Goal: Information Seeking & Learning: Learn about a topic

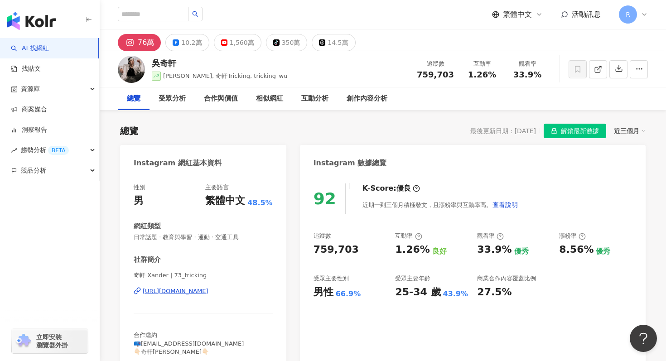
click at [26, 18] on img "button" at bounding box center [31, 21] width 48 height 18
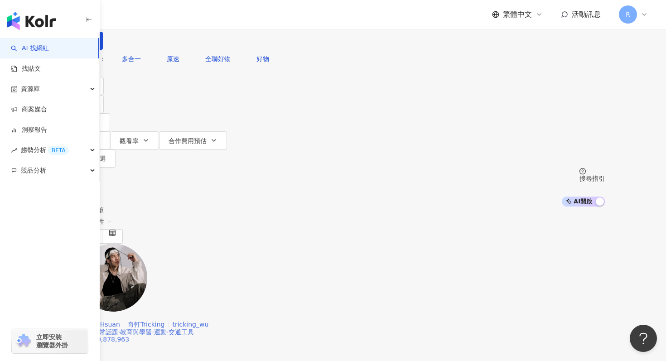
scroll to position [5, 0]
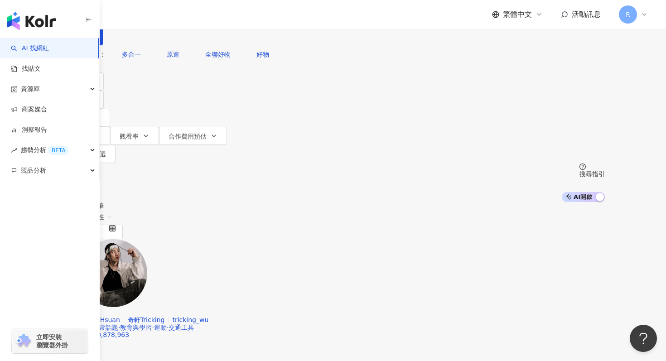
click at [98, 11] on div "不分平台" at bounding box center [83, 3] width 32 height 14
click at [163, 94] on div "Instagram" at bounding box center [150, 89] width 45 height 10
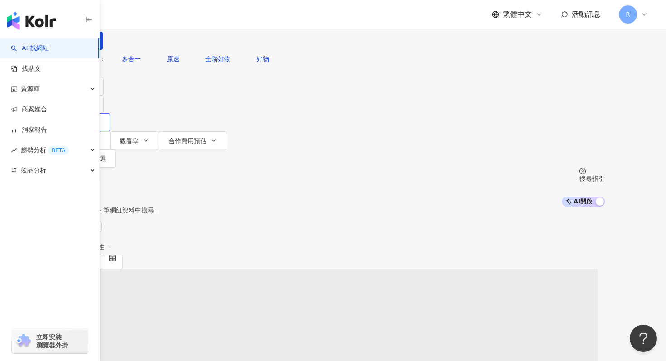
click at [110, 113] on button "追蹤數" at bounding box center [85, 122] width 49 height 18
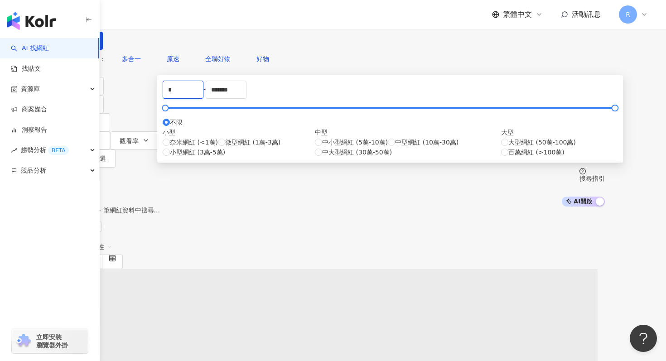
drag, startPoint x: 244, startPoint y: 136, endPoint x: 177, endPoint y: 134, distance: 67.6
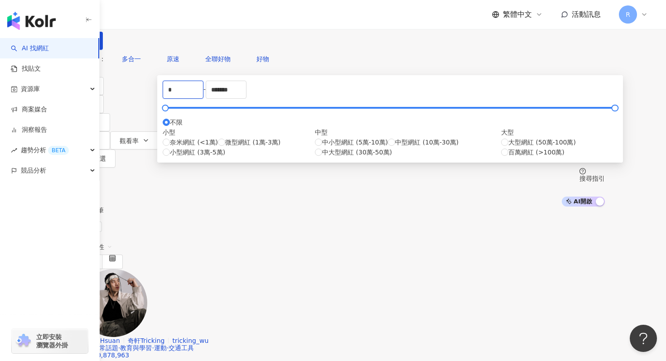
type input "*"
type input "*****"
click at [246, 98] on input "*******" at bounding box center [226, 89] width 40 height 17
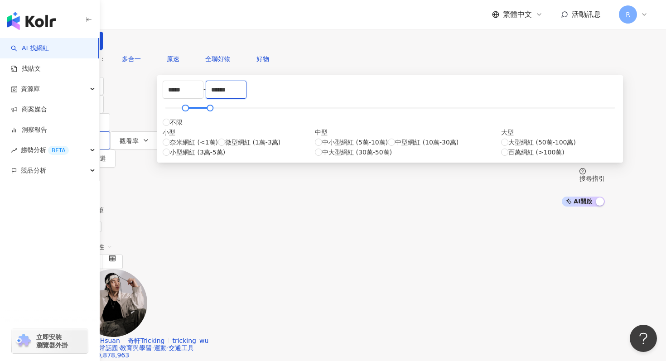
type input "******"
click at [110, 131] on button "互動率" at bounding box center [85, 140] width 49 height 18
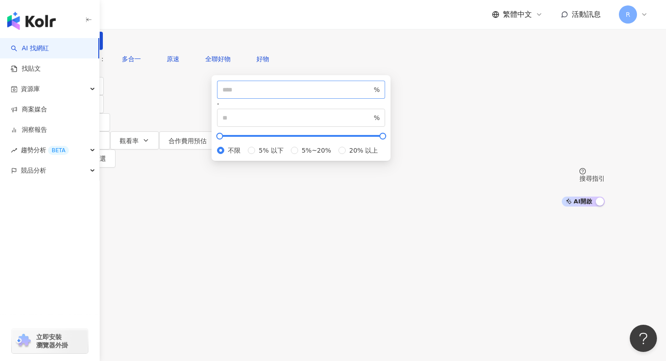
click at [307, 99] on span "%" at bounding box center [301, 90] width 168 height 18
click at [307, 95] on input "number" at bounding box center [297, 90] width 150 height 10
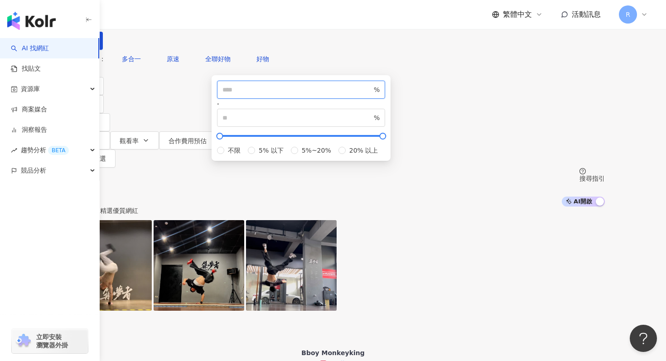
type input "*"
click at [326, 68] on div "您可能感興趣： 多合一 原速 全聯好物 好物" at bounding box center [333, 59] width 544 height 18
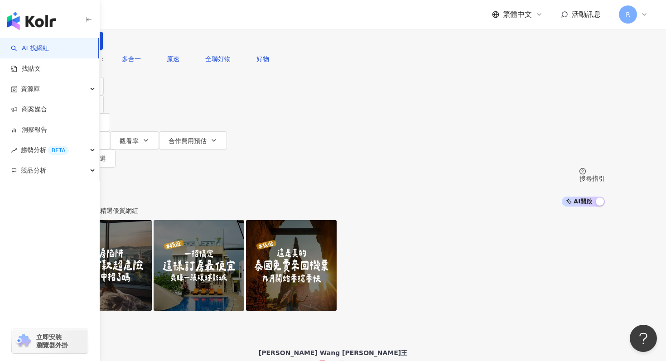
click at [200, 17] on input "search" at bounding box center [162, 8] width 73 height 17
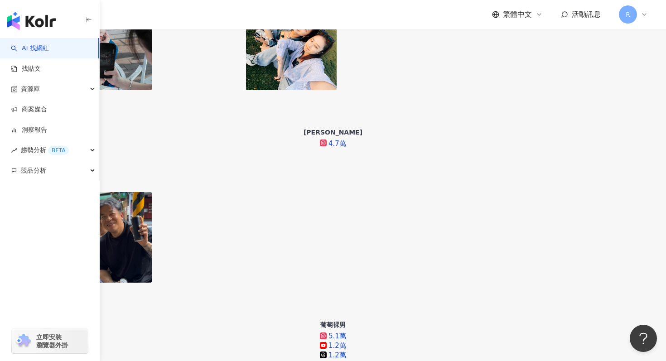
scroll to position [513, 0]
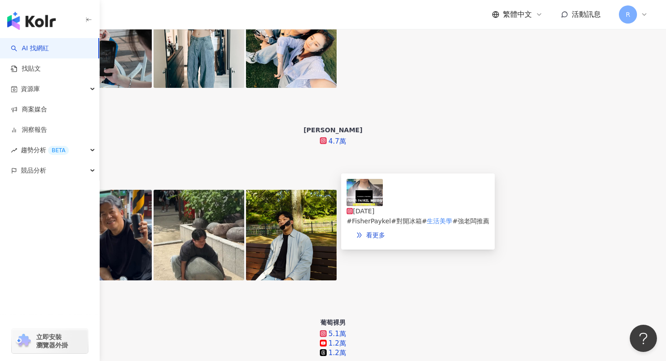
click at [358, 206] on img at bounding box center [365, 192] width 36 height 27
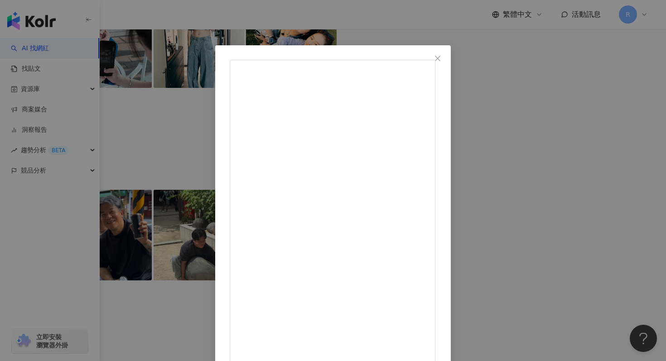
click at [188, 13] on div "強老闆的升級人生 2025/4/25 FISHER & PAYKEL 不是大家熟，但真的有料！✨ 質感、功能、細節都做到#職人等級， 今天特別帶大家來看一下 …" at bounding box center [333, 180] width 666 height 361
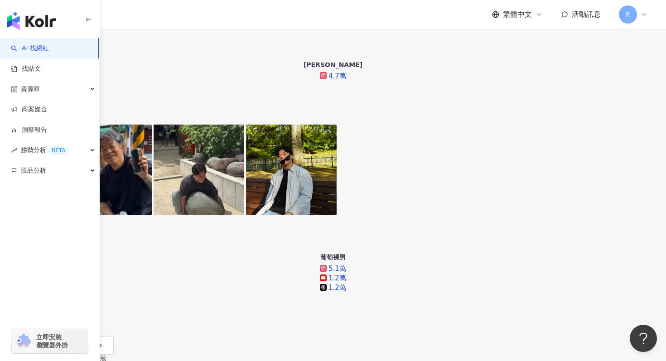
scroll to position [666, 0]
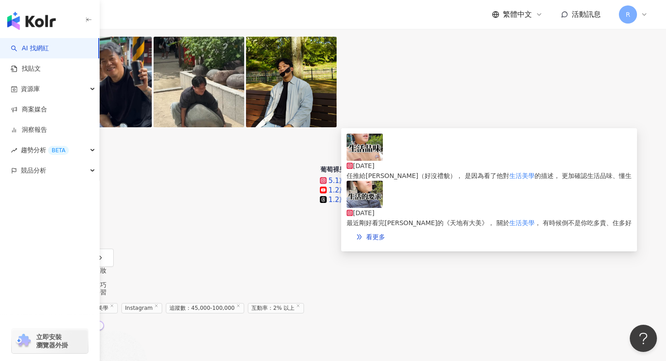
click at [377, 161] on img at bounding box center [365, 147] width 36 height 27
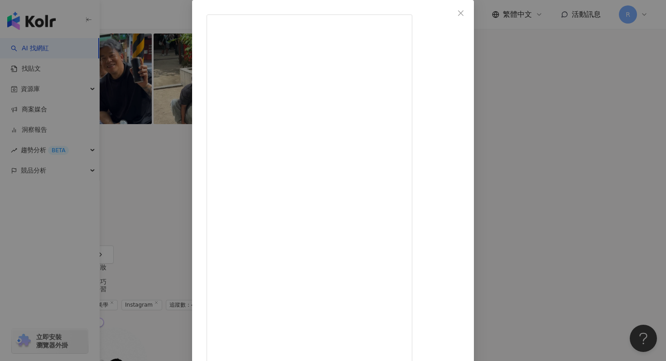
scroll to position [19, 0]
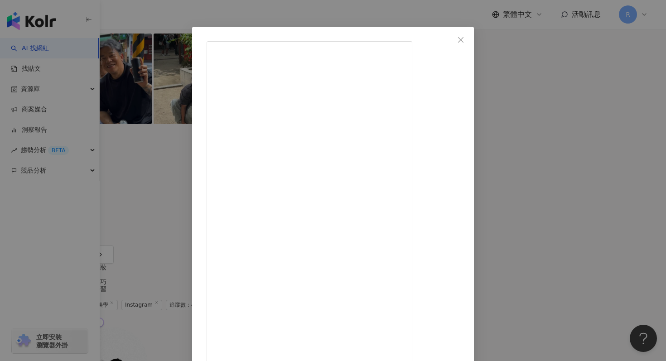
click at [176, 3] on div "🌱板橋王先生🌱 2025/2/14 你有「生活品味」嗎？ 生活品味真的是自己說了算， 沒有規定怎麼樣才算是有生活品味， 也不是從事特定活動、吃特定食物才是有品…" at bounding box center [333, 180] width 666 height 361
click at [214, 19] on div "🌱板橋王先生🌱 2025/2/14 你有「生活品味」嗎？ 生活品味真的是自己說了算， 沒有規定怎麼樣才算是有生活品味， 也不是從事特定活動、吃特定食物才是有品…" at bounding box center [333, 180] width 666 height 361
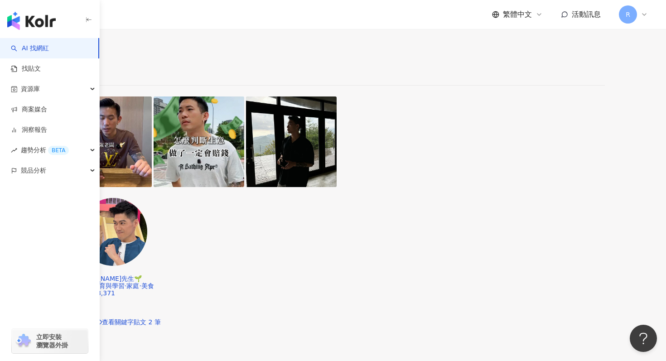
scroll to position [1913, 0]
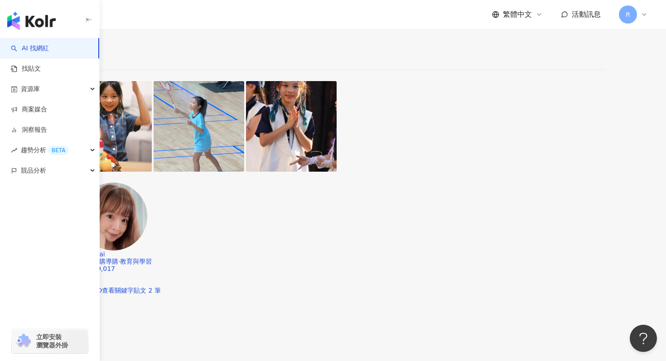
scroll to position [1412, 0]
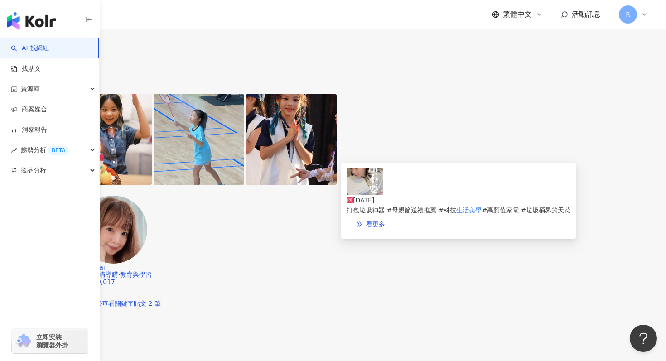
click at [384, 197] on div "2025/5/3 打包垃圾神器 #母親節送禮推薦 #科技 生活美學 #高顏值家電 #垃圾桶界的天花" at bounding box center [459, 191] width 224 height 47
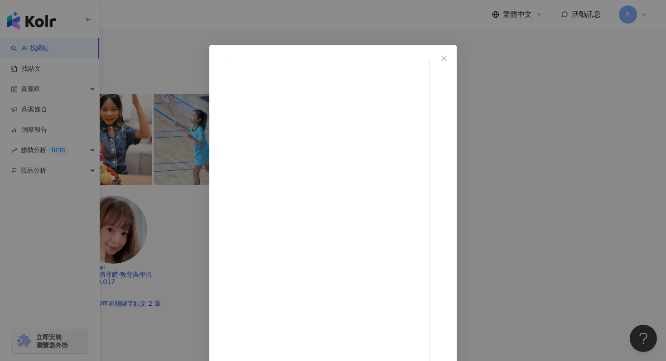
scroll to position [45, 0]
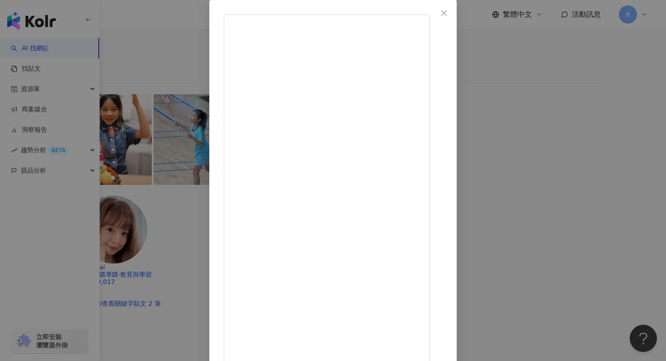
click at [119, 84] on div "曉翎 / Lene 2025/5/3 559 122 11萬 查看原始貼文" at bounding box center [333, 180] width 666 height 361
click at [112, 122] on div "曉翎 / Lene 2025/5/3 559 122 11萬 查看原始貼文" at bounding box center [333, 180] width 666 height 361
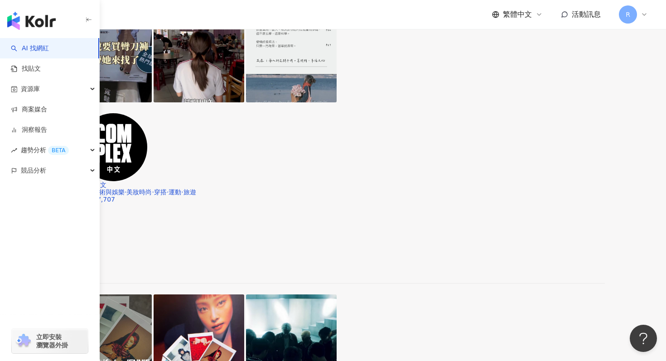
scroll to position [1877, 0]
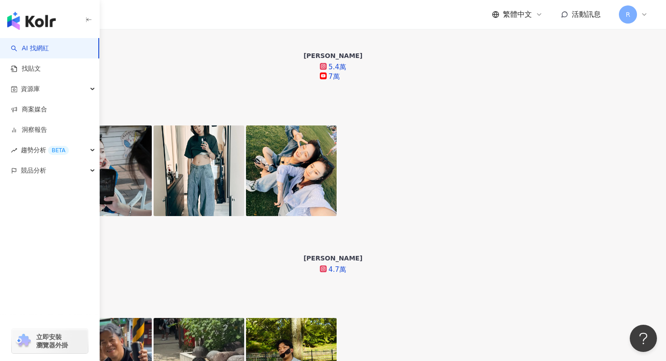
scroll to position [333, 0]
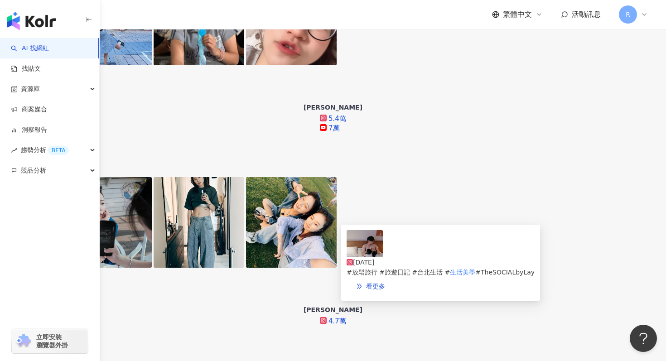
click at [385, 251] on div "2025/8/29 #放鬆旅行 #旅遊日記 #台北生活 # 生活美學 #TheSOCIALbyLay" at bounding box center [441, 253] width 188 height 47
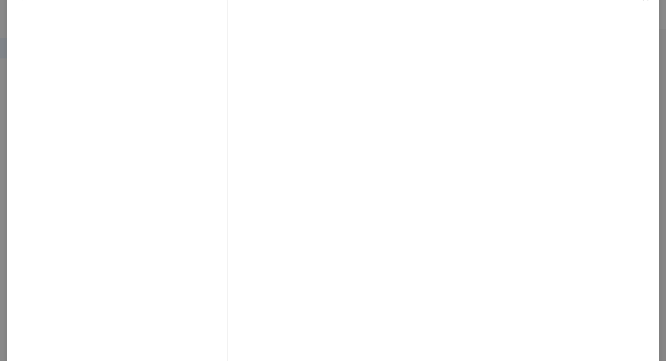
scroll to position [63, 0]
click at [116, 19] on div "帥哥好糕 2025/8/29 2,759 115 查看原始貼文" at bounding box center [333, 180] width 666 height 361
click at [121, 128] on div "帥哥好糕 2025/8/29 2,759 115 查看原始貼文" at bounding box center [333, 180] width 666 height 361
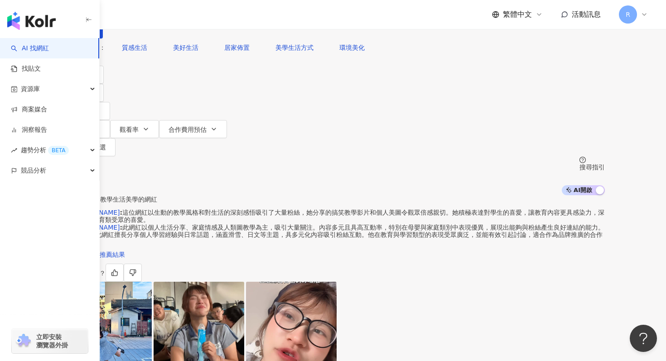
scroll to position [0, 0]
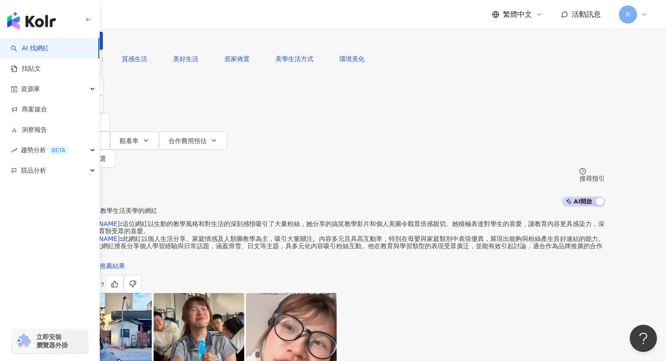
click at [200, 17] on input "****" at bounding box center [162, 8] width 73 height 17
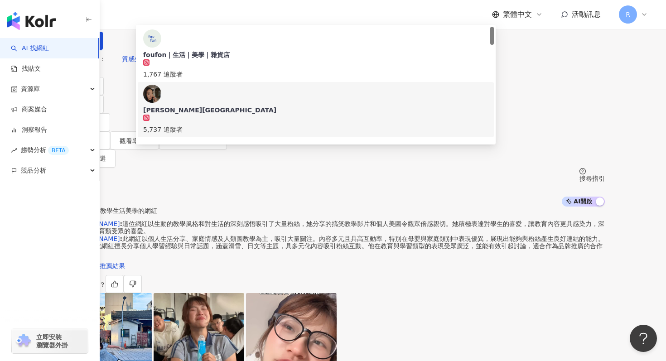
click at [200, 17] on input "****" at bounding box center [162, 8] width 73 height 17
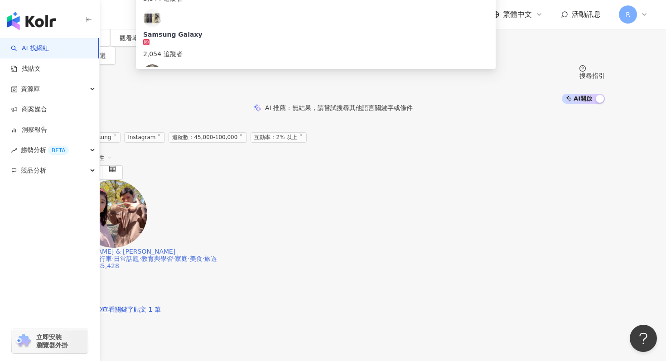
scroll to position [82, 0]
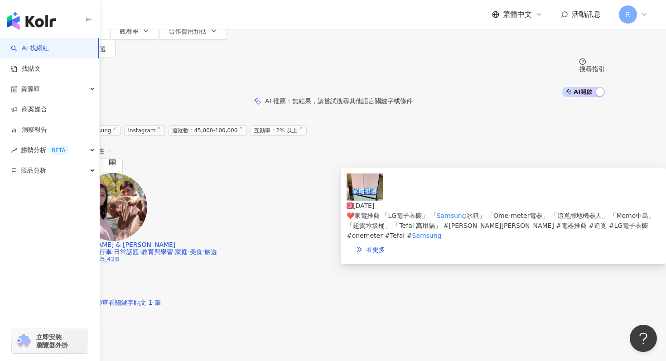
click at [362, 201] on img at bounding box center [365, 187] width 36 height 27
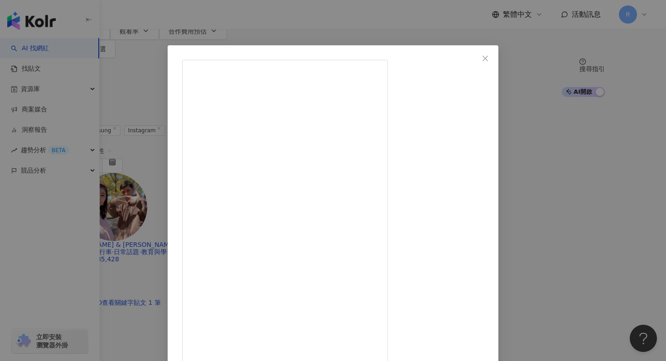
scroll to position [45, 0]
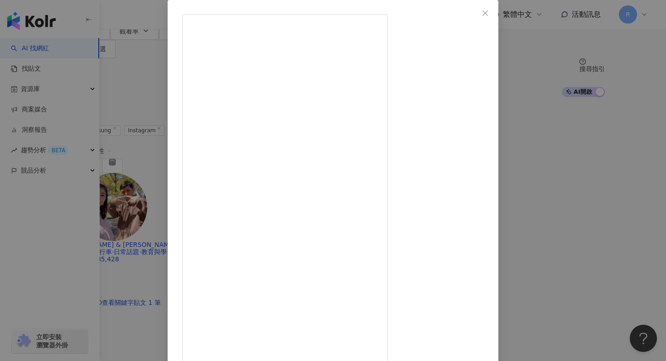
click at [110, 99] on div "William & Amy 2024/12/25 ❤️家電推薦 「LG電子衣櫥」 「Samsung冰箱」 「Ome-meter電器」 「追覓掃地機器人」 「M…" at bounding box center [333, 180] width 666 height 361
click at [114, 109] on div "William & Amy 2024/12/25 ❤️家電推薦 「LG電子衣櫥」 「Samsung冰箱」 「Ome-meter電器」 「追覓掃地機器人」 「M…" at bounding box center [333, 180] width 666 height 361
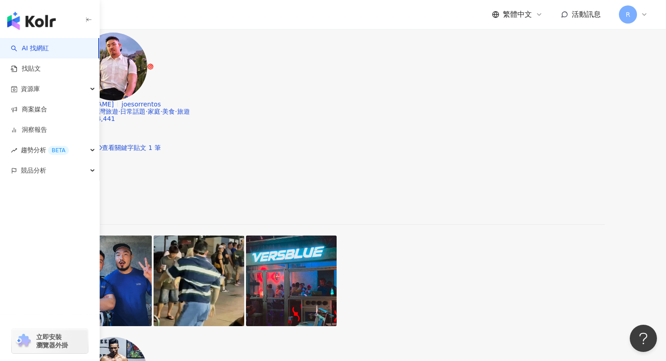
scroll to position [1461, 0]
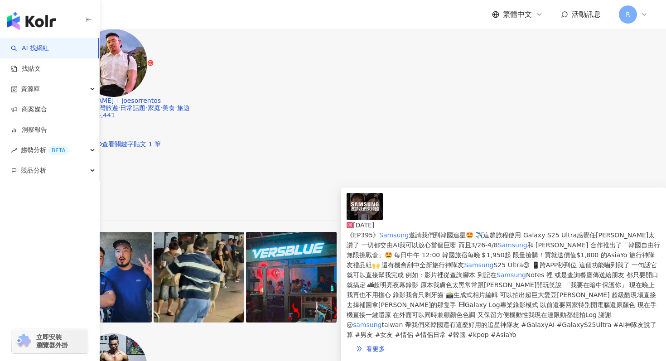
click at [361, 219] on img at bounding box center [365, 206] width 36 height 27
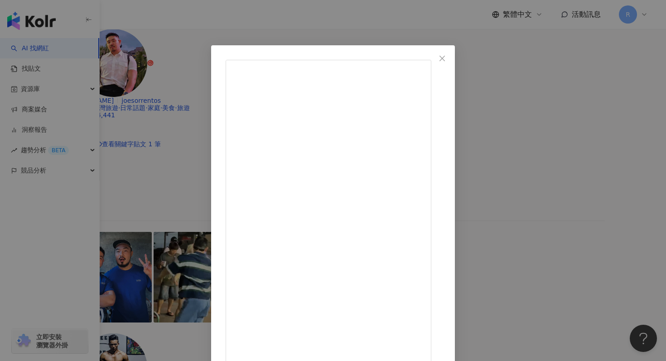
scroll to position [45, 0]
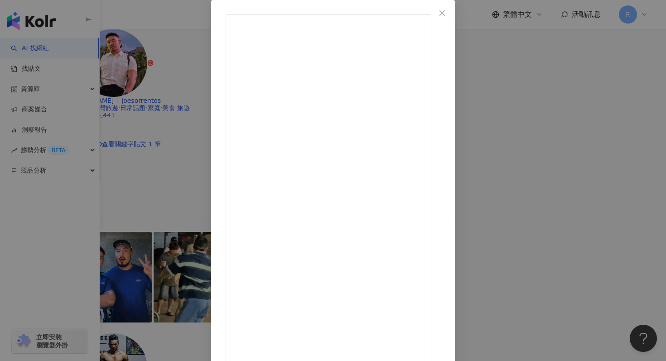
click at [110, 108] on div "鄭任志RenZhi 2025/4/4 3,316 19 7.8萬 查看原始貼文" at bounding box center [333, 180] width 666 height 361
click at [103, 154] on div "鄭任志RenZhi 2025/4/4 3,316 19 7.8萬 查看原始貼文" at bounding box center [333, 180] width 666 height 361
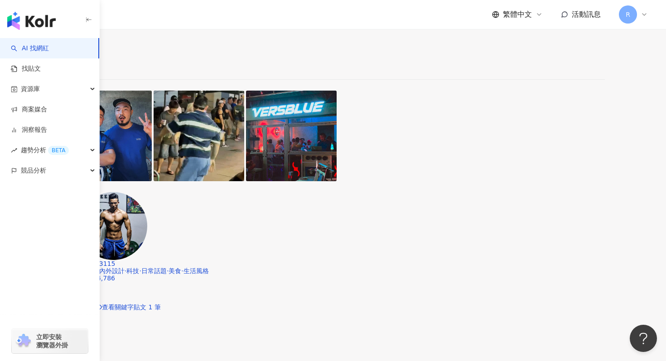
scroll to position [1711, 0]
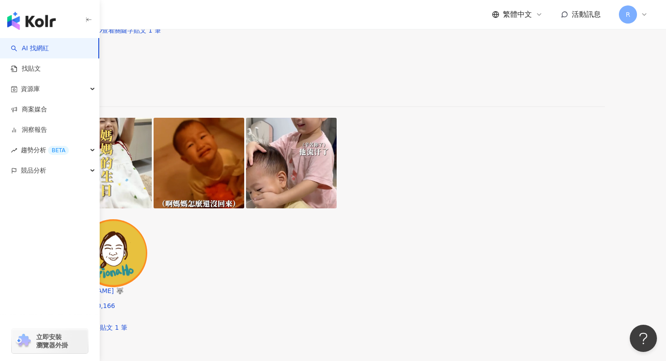
scroll to position [949, 0]
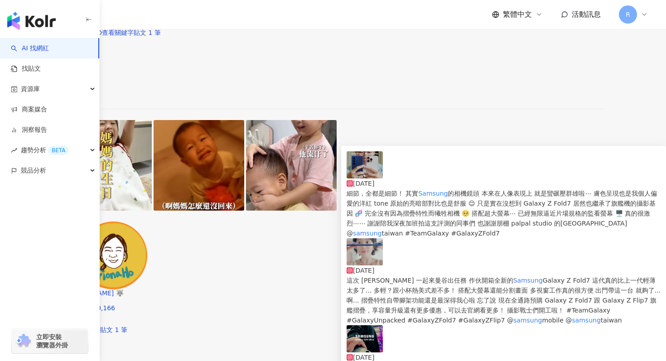
click at [376, 170] on img at bounding box center [365, 164] width 36 height 27
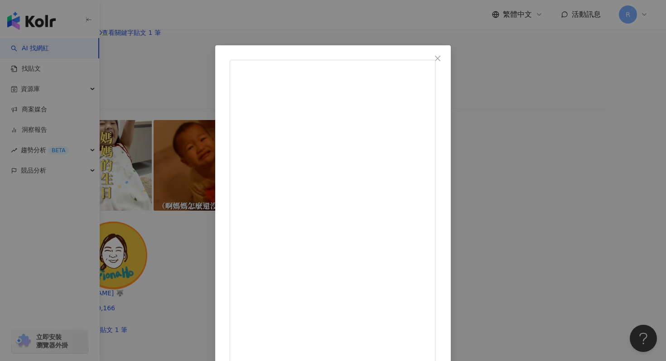
scroll to position [45, 0]
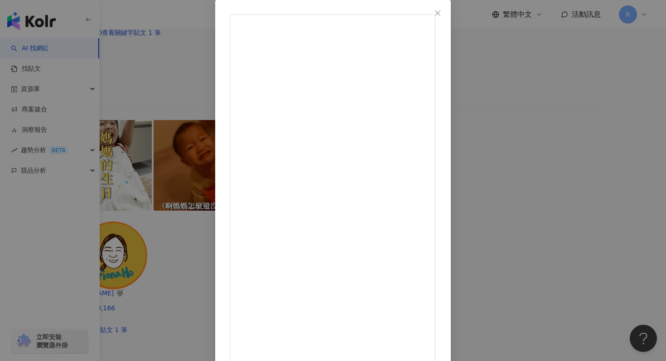
click at [123, 46] on div "EthanYIJAN 一盞 2025/7/30 細節，全都是細節！ 其實 Samsung 的相機鏡頭 本來在人像表現上 就是蠻碾壓群雄啦⋯ 膚色呈現也是我個人…" at bounding box center [333, 180] width 666 height 361
click at [116, 72] on div "EthanYIJAN 一盞 2025/7/30 細節，全都是細節！ 其實 Samsung 的相機鏡頭 本來在人像表現上 就是蠻碾壓群雄啦⋯ 膚色呈現也是我個人…" at bounding box center [333, 180] width 666 height 361
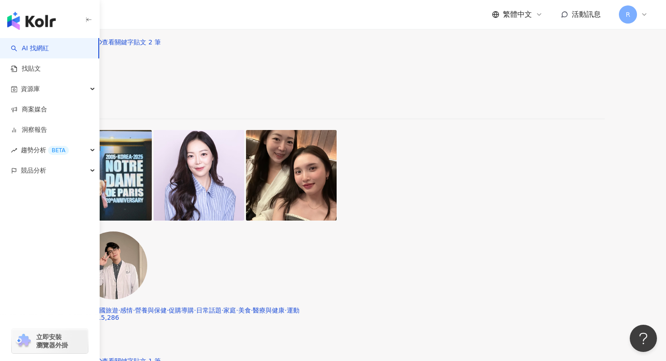
scroll to position [1667, 0]
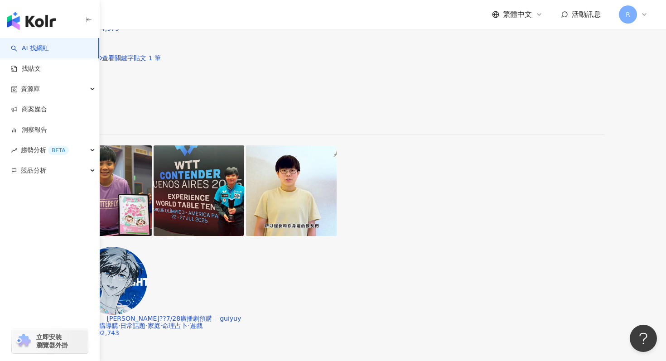
scroll to position [1711, 0]
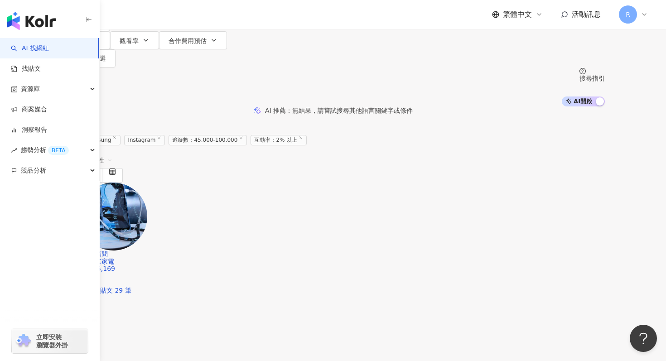
scroll to position [0, 0]
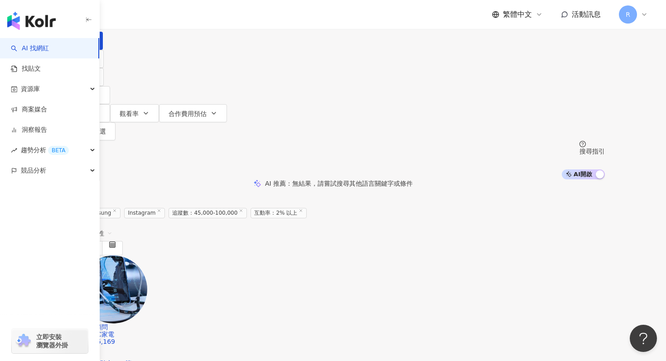
click at [200, 17] on input "*******" at bounding box center [162, 8] width 73 height 17
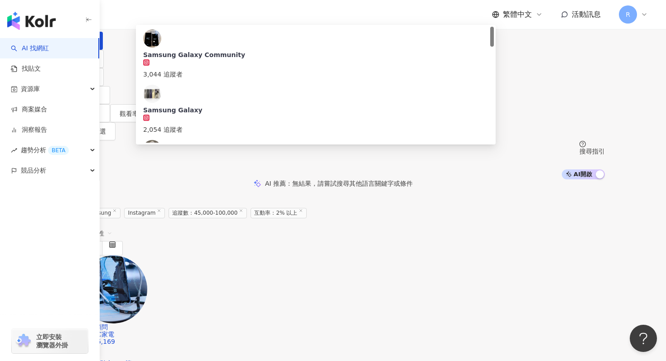
click at [200, 17] on input "*******" at bounding box center [162, 8] width 73 height 17
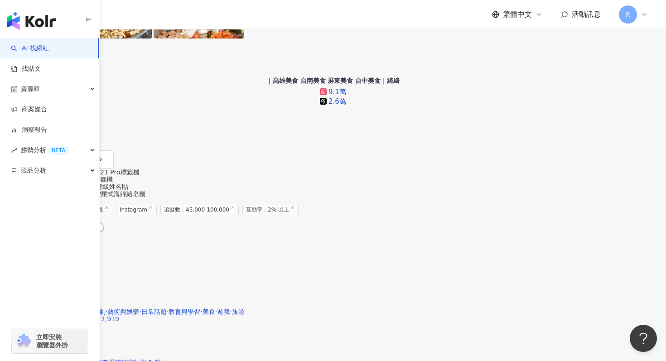
scroll to position [772, 0]
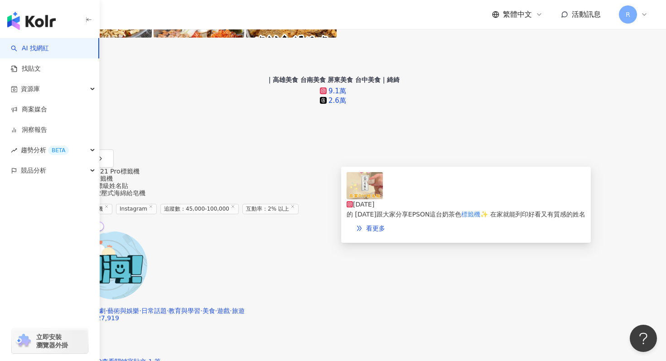
click at [402, 199] on div "2024/10/10" at bounding box center [466, 204] width 239 height 10
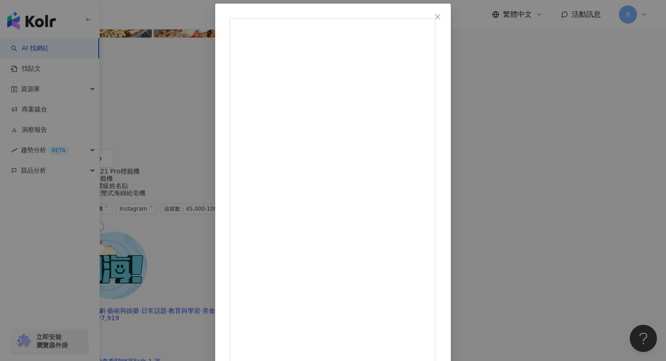
scroll to position [45, 0]
click at [573, 66] on div "安奈萃萃 2024/10/10 682 142 4.5萬 查看原始貼文" at bounding box center [333, 180] width 666 height 361
click at [579, 119] on div "安奈萃萃 2024/10/10 682 142 4.5萬 查看原始貼文" at bounding box center [333, 180] width 666 height 361
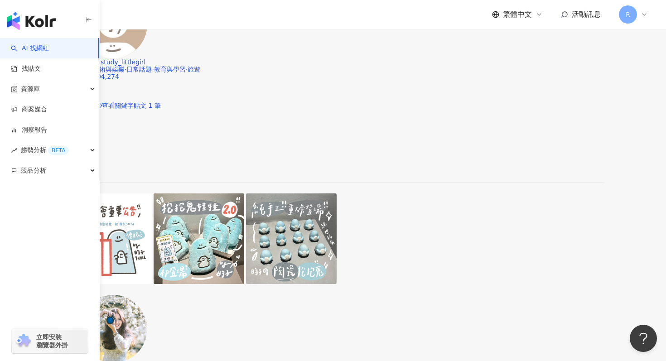
scroll to position [1760, 0]
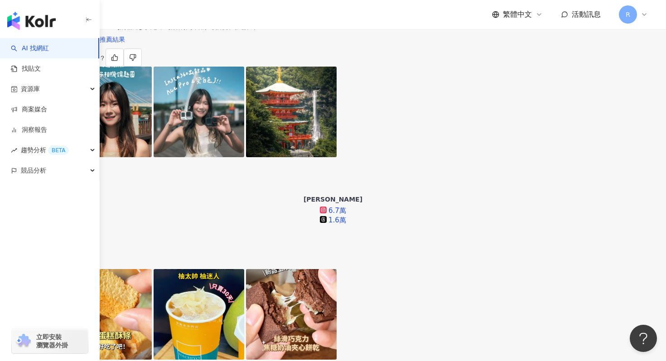
scroll to position [230, 0]
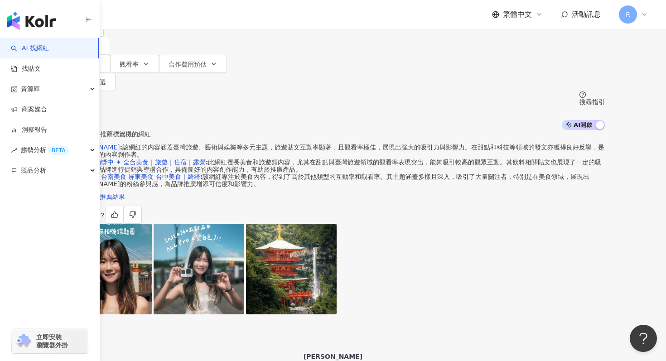
scroll to position [0, 0]
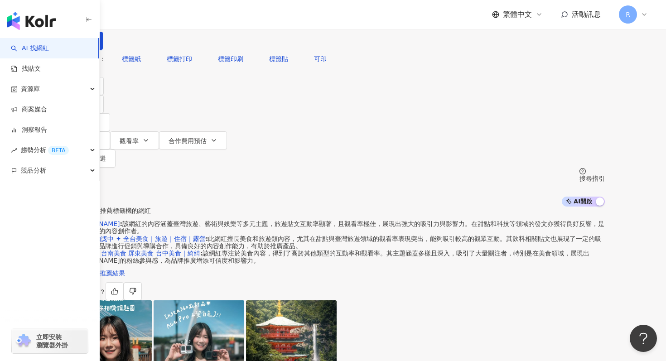
click at [200, 17] on input "***" at bounding box center [162, 8] width 73 height 17
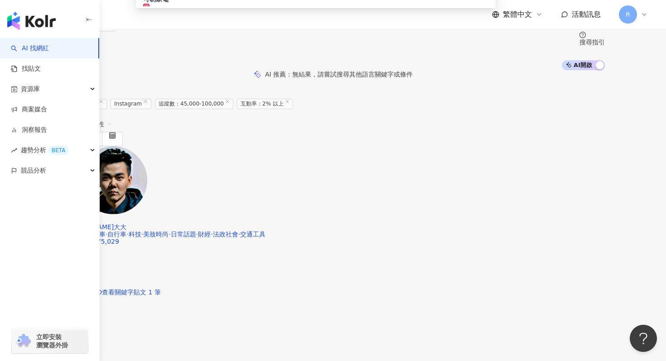
scroll to position [139, 0]
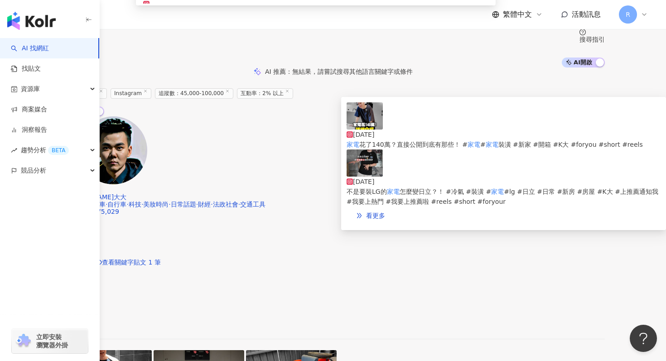
click at [366, 125] on img at bounding box center [365, 115] width 36 height 27
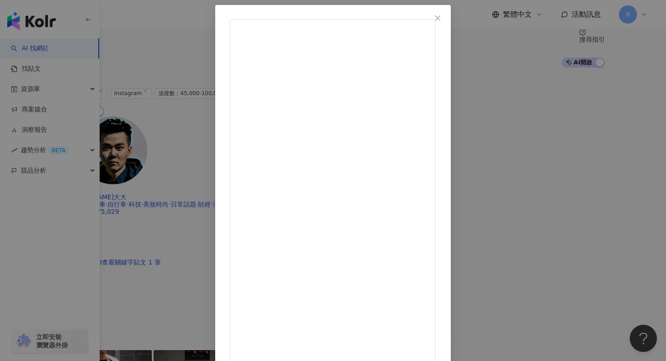
scroll to position [45, 0]
click at [576, 112] on div "KEVIn大大 2025/4/11 家電花了140萬？直接公開到底有那些！ #家電 #家電裝潢 #新家 #開箱 #K大 #foryou #short #ree…" at bounding box center [333, 180] width 666 height 361
click at [588, 140] on div "KEVIn大大 2025/4/11 家電花了140萬？直接公開到底有那些！ #家電 #家電裝潢 #新家 #開箱 #K大 #foryou #short #ree…" at bounding box center [333, 180] width 666 height 361
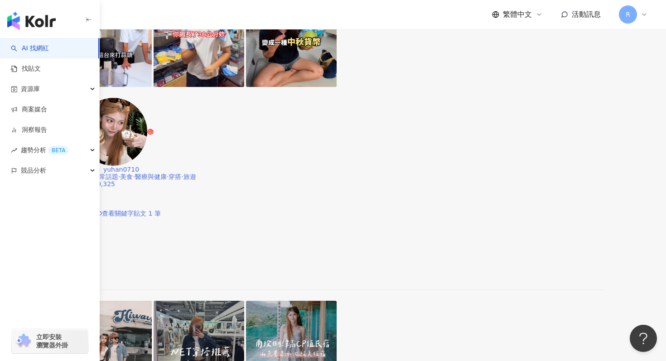
scroll to position [1398, 0]
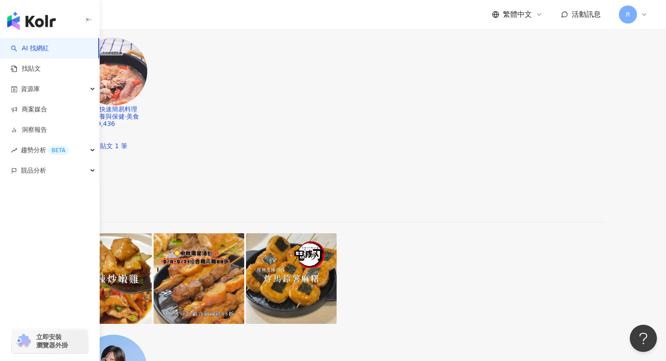
scroll to position [1736, 0]
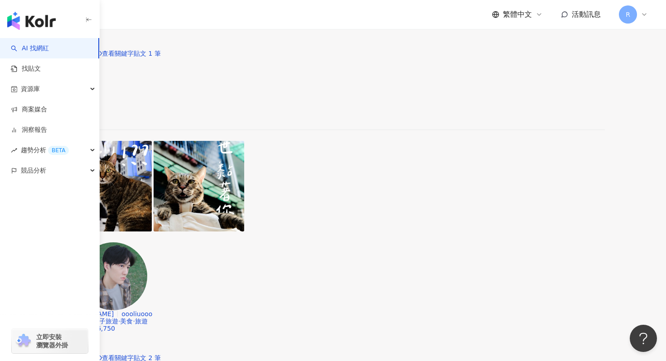
scroll to position [1689, 0]
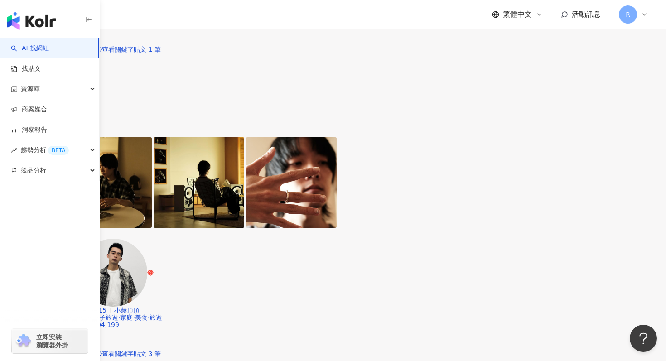
scroll to position [627, 0]
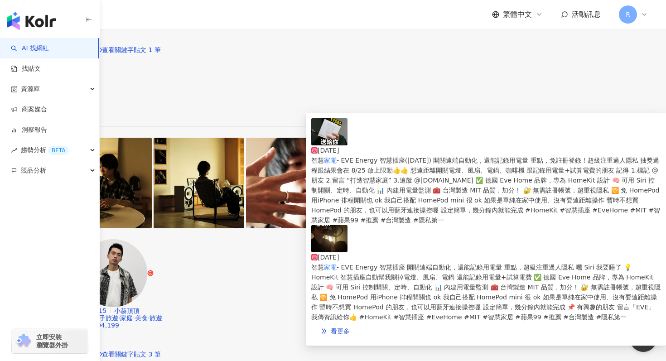
click at [329, 225] on img at bounding box center [329, 238] width 36 height 27
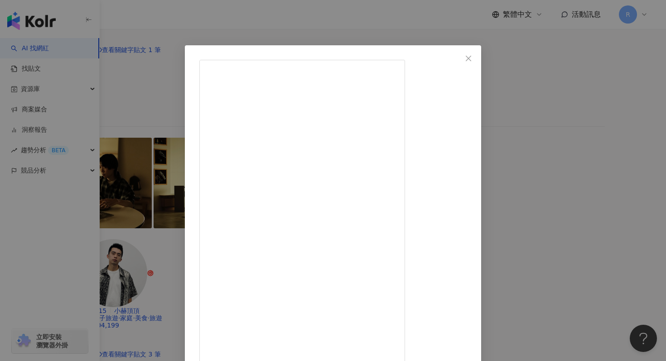
scroll to position [45, 0]
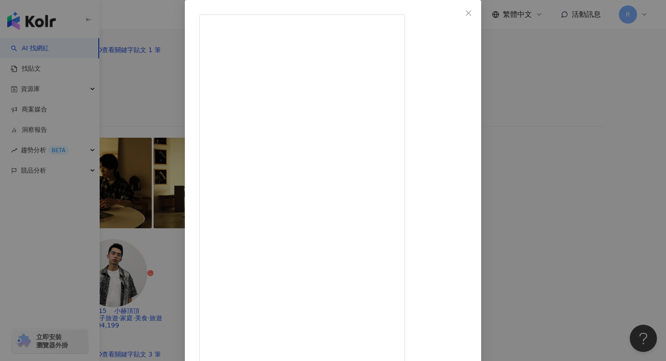
click at [567, 108] on div "蘋果99 2025/7/18 智慧家電 - EVE Energy 智慧插座 開關遠端自動化，還能記錄用電量 重點，超級注重過人隱私 嘿 Siri 我要睡了 💡…" at bounding box center [333, 180] width 666 height 361
click at [569, 105] on div "蘋果99 2025/7/18 智慧家電 - EVE Energy 智慧插座 開關遠端自動化，還能記錄用電量 重點，超級注重過人隱私 嘿 Siri 我要睡了 💡…" at bounding box center [333, 180] width 666 height 361
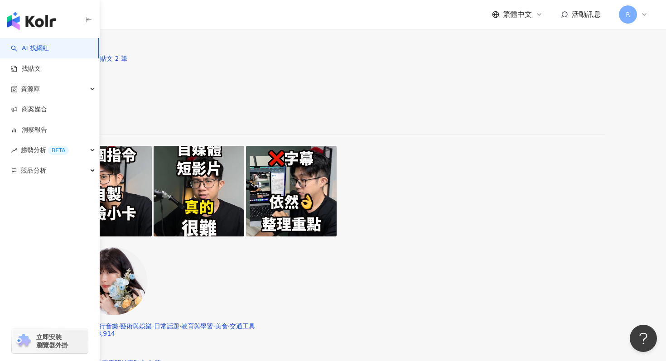
scroll to position [1736, 0]
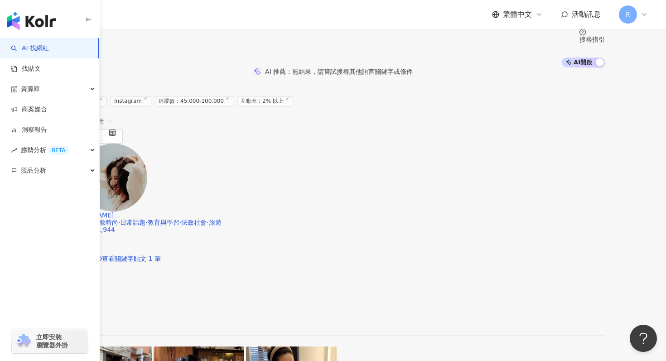
scroll to position [126, 0]
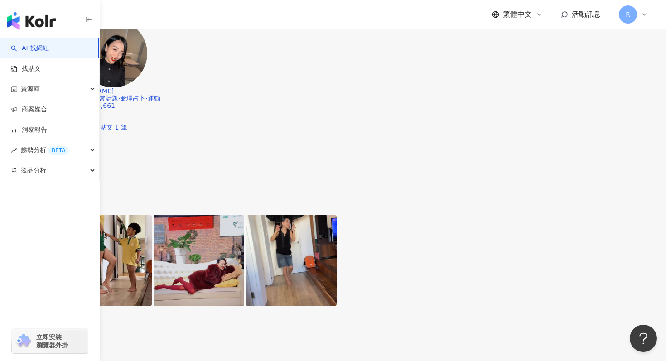
scroll to position [1646, 0]
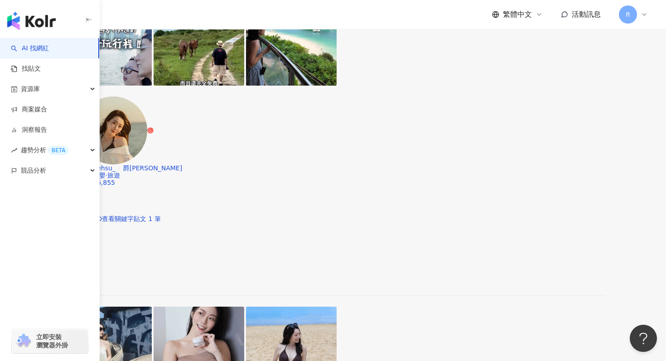
scroll to position [1447, 0]
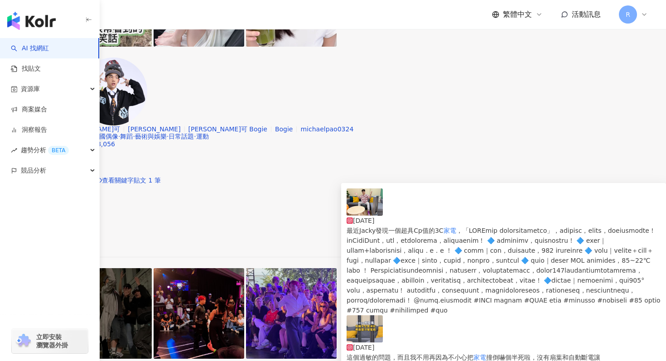
click at [373, 315] on img at bounding box center [365, 328] width 36 height 27
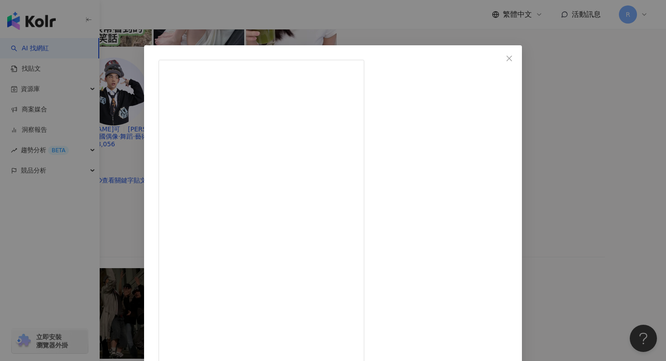
click at [251, 30] on div "Jacky 2024/11/8 1,204 51 1.1萬 查看原始貼文" at bounding box center [333, 180] width 666 height 361
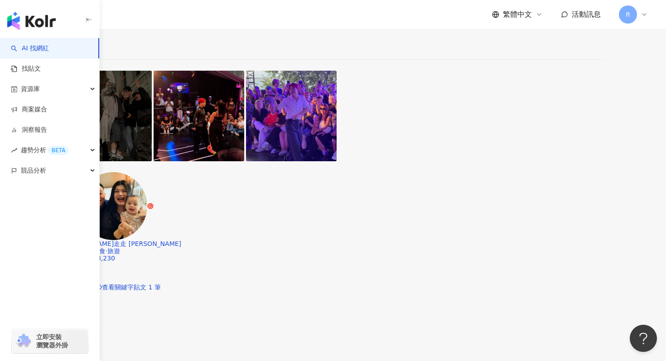
scroll to position [1670, 0]
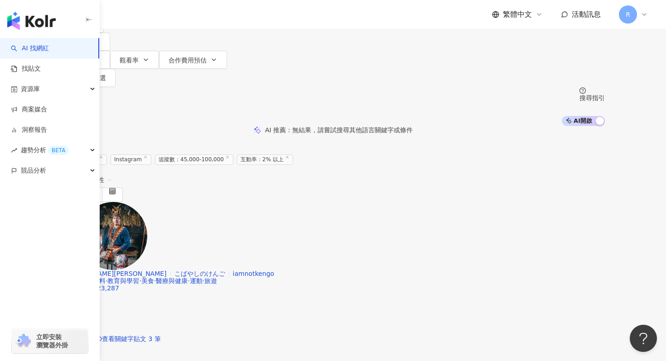
scroll to position [19, 0]
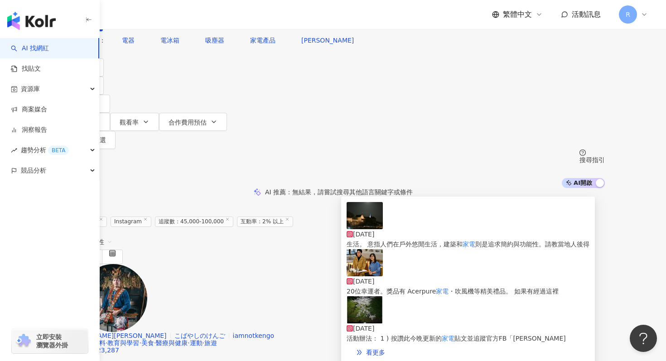
click at [378, 274] on img at bounding box center [365, 262] width 36 height 27
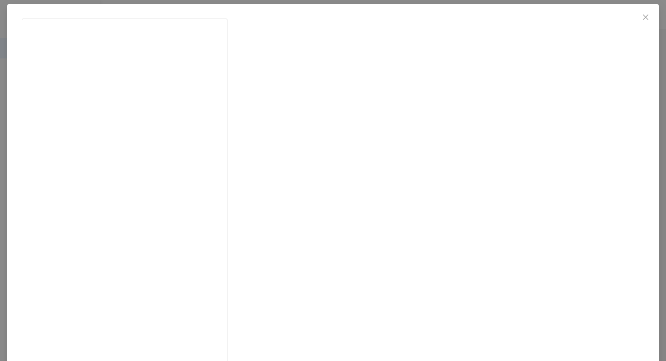
scroll to position [45, 0]
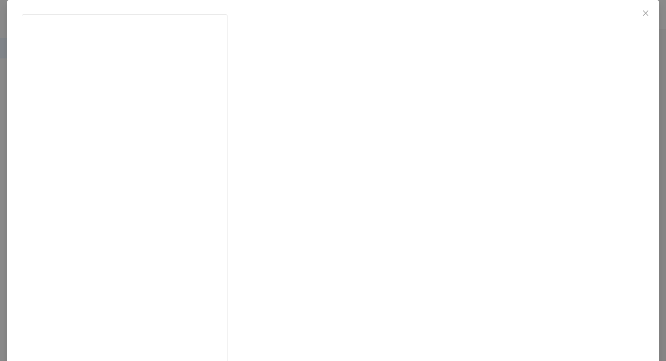
click at [114, 120] on div "小林賢伍 KengoKobayashi 2024/11/22 2,128 65 查看原始貼文" at bounding box center [333, 180] width 666 height 361
click at [110, 126] on div "小林賢伍 KengoKobayashi 2024/11/22 2,128 65 查看原始貼文" at bounding box center [333, 180] width 666 height 361
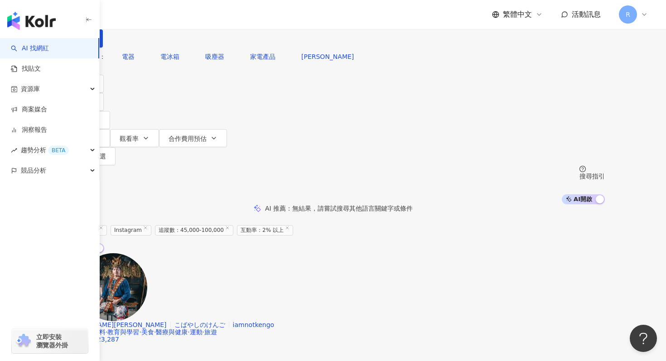
scroll to position [0, 0]
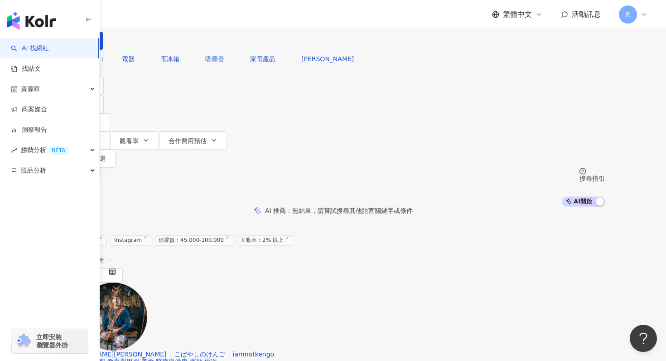
click at [223, 63] on span "吸塵器" at bounding box center [214, 58] width 19 height 7
type input "***"
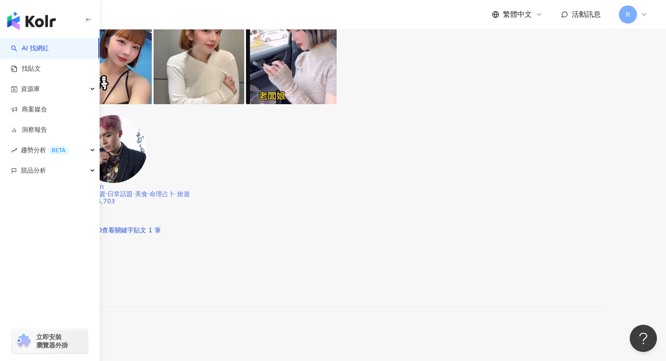
scroll to position [765, 0]
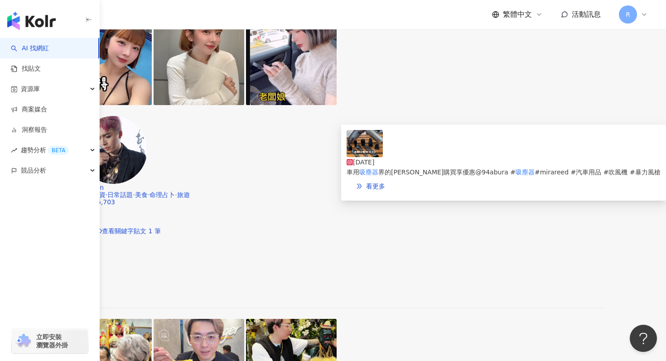
click at [372, 156] on img at bounding box center [365, 143] width 36 height 27
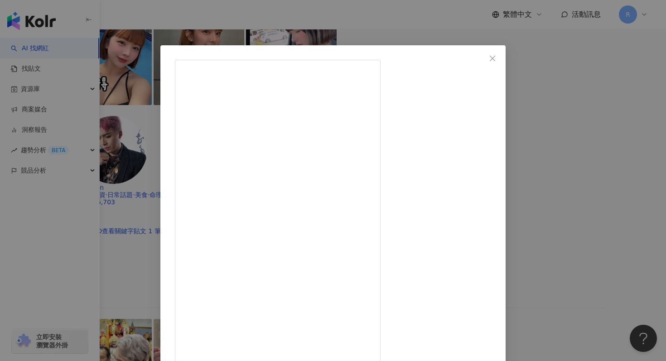
click at [228, 39] on div "阿不拉-車用品職人 2025/7/16 車用吸塵器界的戴森 加賴購買享優惠@94abura #吸塵器 #mirareed #汽車用品 #吹風機 #暴力風槍 3…" at bounding box center [333, 180] width 666 height 361
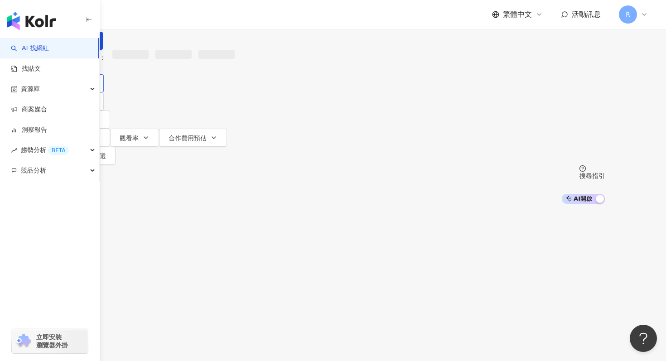
click at [104, 92] on button "類型" at bounding box center [82, 83] width 43 height 18
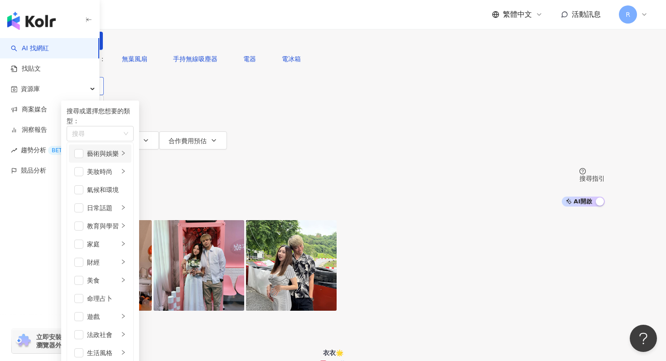
scroll to position [61, 0]
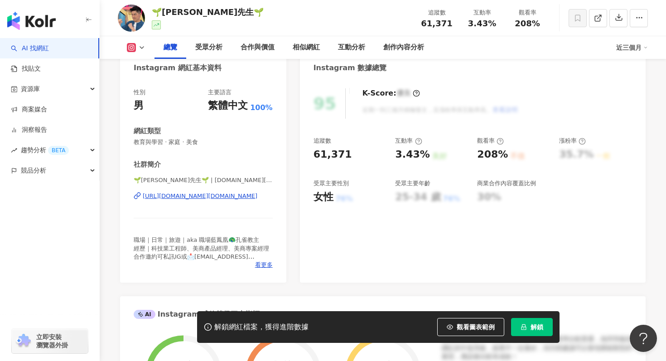
scroll to position [96, 0]
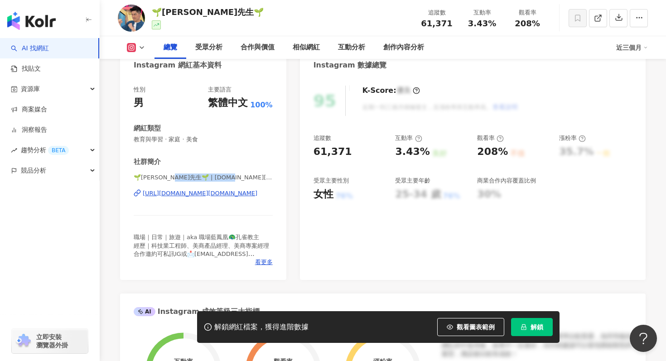
drag, startPoint x: 178, startPoint y: 177, endPoint x: 230, endPoint y: 176, distance: 52.1
click at [230, 176] on span "🌱板橋王先生🌱 | banqiao.mr.wang" at bounding box center [203, 178] width 139 height 8
copy span "anqiao.mr.wang"
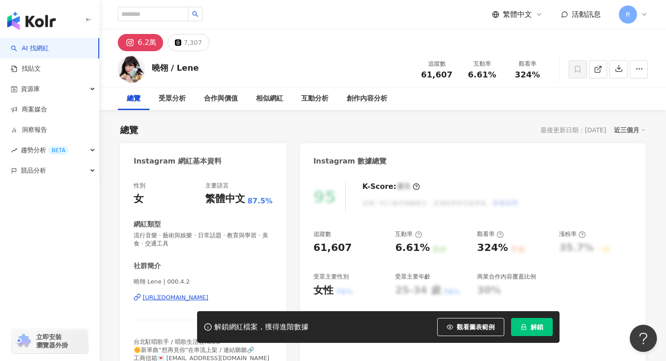
scroll to position [35, 0]
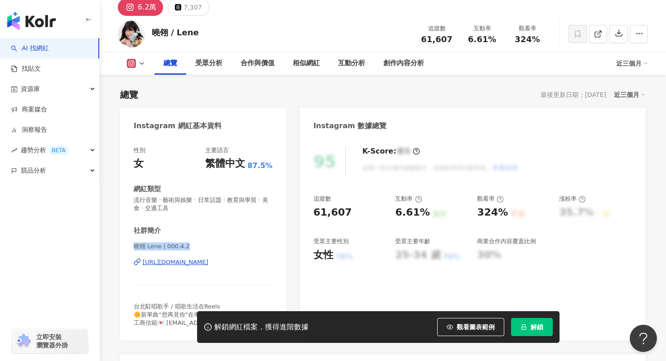
drag, startPoint x: 135, startPoint y: 246, endPoint x: 188, endPoint y: 247, distance: 53.0
click at [188, 247] on span "曉翎 Lene | 000.4.2" at bounding box center [203, 246] width 139 height 8
copy span "曉翎 Lene | 000.4.2"
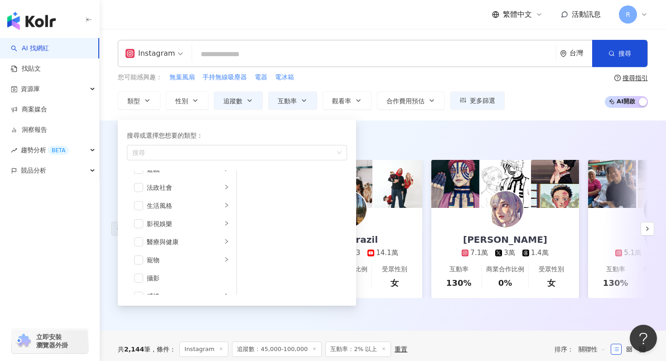
scroll to position [181, 0]
click at [174, 204] on li "生活風格" at bounding box center [182, 199] width 106 height 18
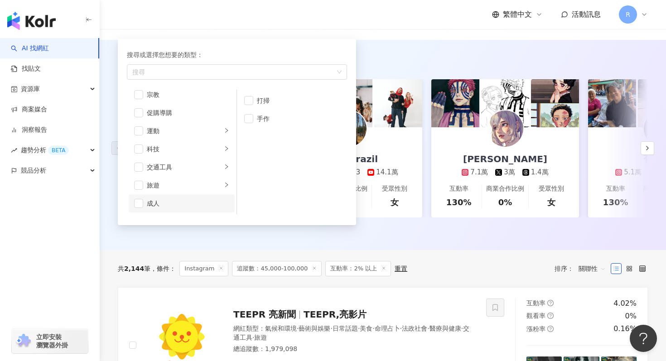
scroll to position [305, 0]
click at [200, 161] on div "科技" at bounding box center [184, 158] width 75 height 10
click at [249, 119] on span "button" at bounding box center [248, 118] width 9 height 9
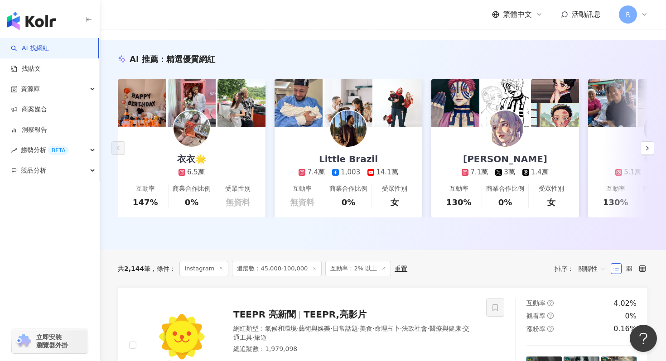
click at [395, 53] on div "AI 推薦 ： 精選優質網紅 衣衣🌟 6.5萬 互動率 147% 商業合作比例 0% 受眾性別 無資料 Little Brazil 7.4萬 1,003 14…" at bounding box center [383, 145] width 566 height 210
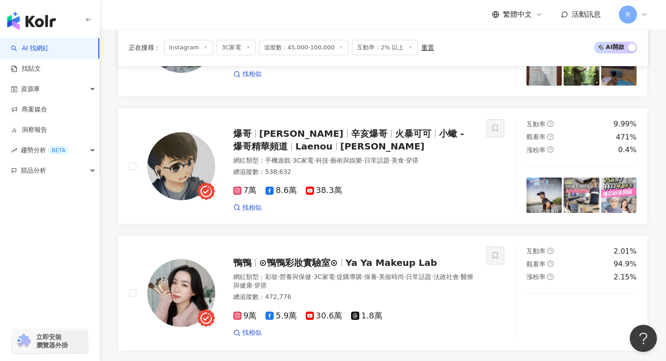
scroll to position [910, 0]
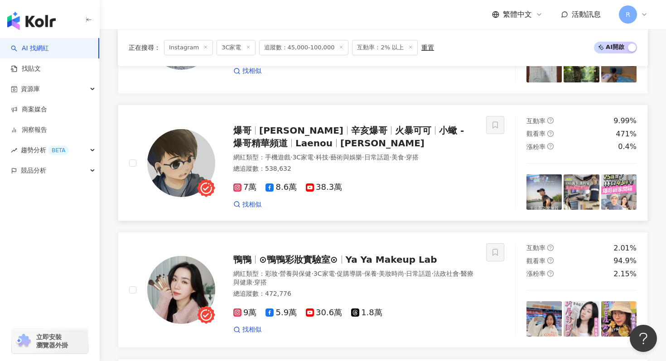
click at [248, 188] on span "7萬" at bounding box center [244, 188] width 23 height 10
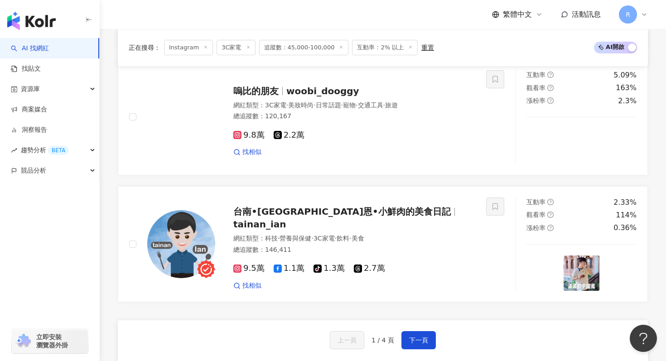
scroll to position [1597, 0]
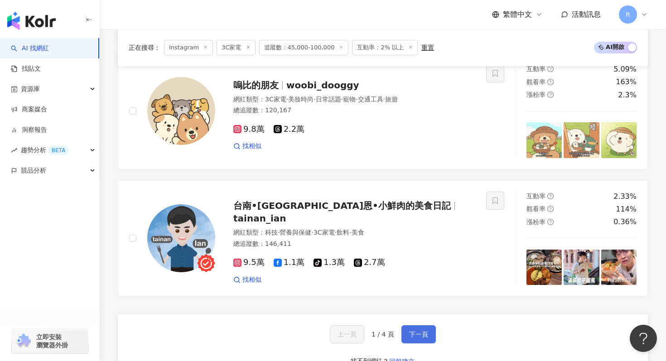
click at [410, 327] on button "下一頁" at bounding box center [418, 334] width 34 height 18
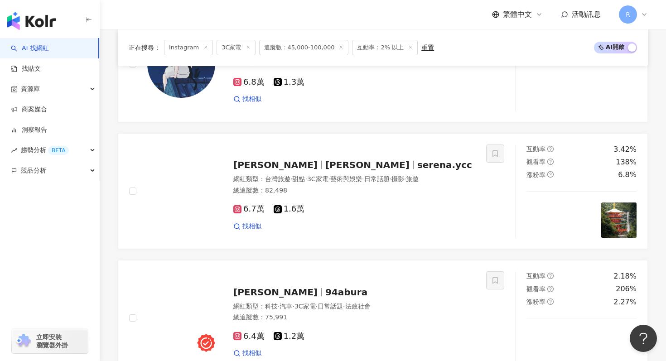
scroll to position [1385, 0]
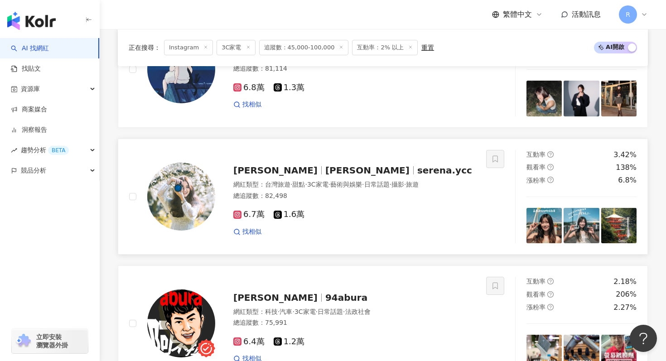
click at [296, 189] on div "網紅類型 ： 台灣旅遊 · 甜點 · 3C家電 · 藝術與娛樂 · 日常話題 · 攝影 · 旅遊 總追蹤數 ： 82,498" at bounding box center [354, 191] width 242 height 22
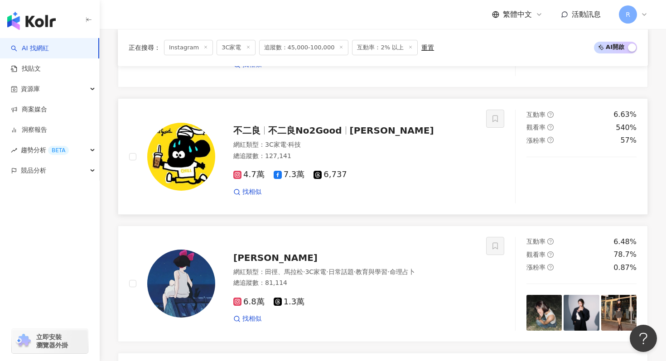
scroll to position [1164, 0]
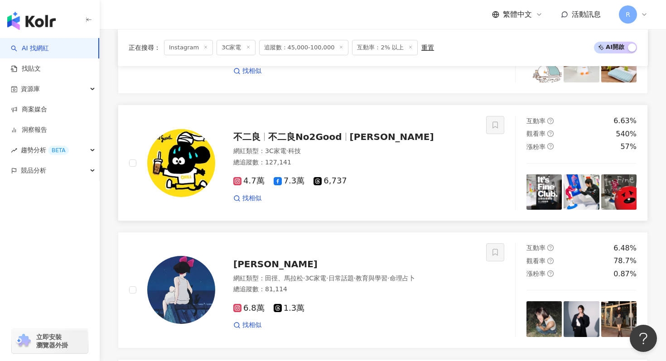
click at [251, 184] on span "4.7萬" at bounding box center [248, 181] width 31 height 10
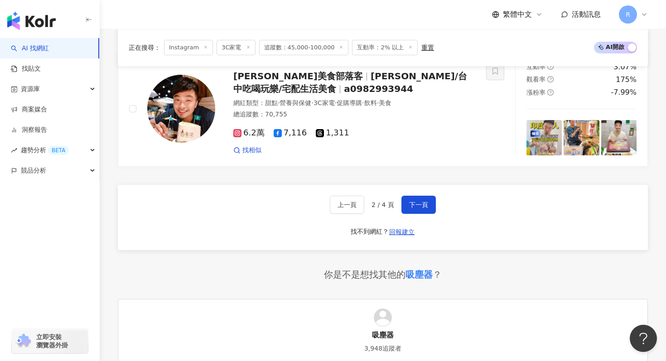
scroll to position [1851, 0]
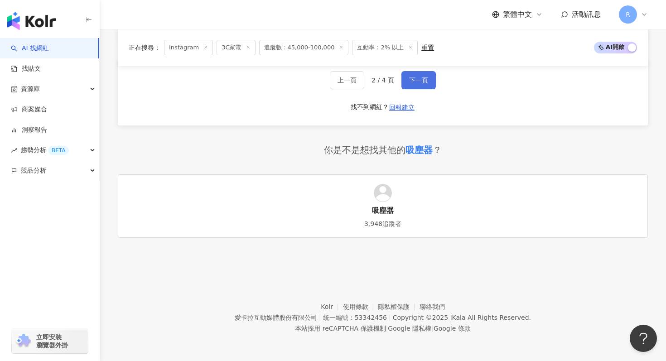
click at [427, 89] on button "下一頁" at bounding box center [418, 80] width 34 height 18
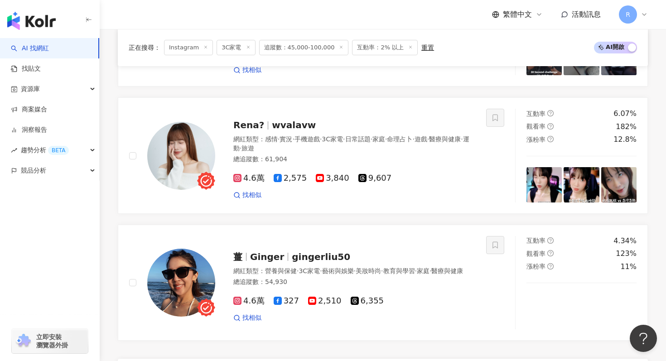
scroll to position [1559, 0]
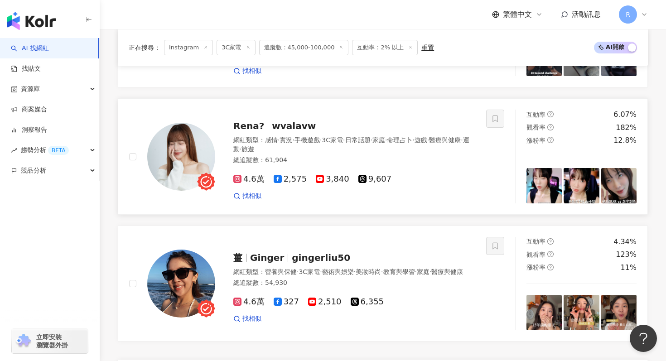
click at [246, 174] on span "4.6萬" at bounding box center [248, 179] width 31 height 10
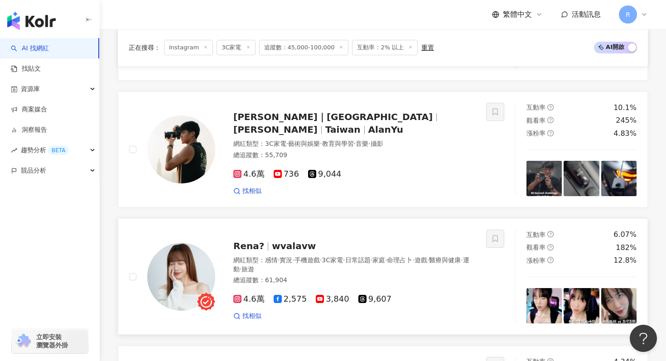
scroll to position [1438, 0]
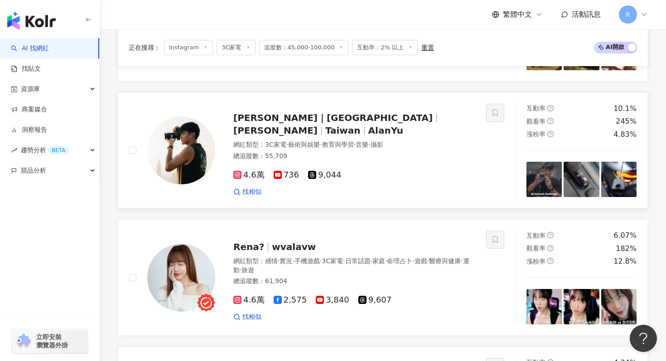
click at [252, 170] on span "4.6萬" at bounding box center [248, 175] width 31 height 10
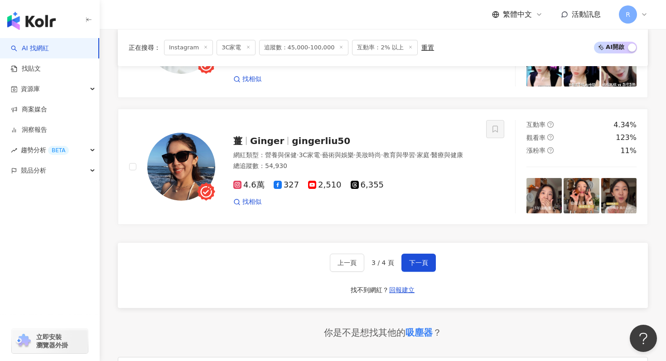
scroll to position [1851, 0]
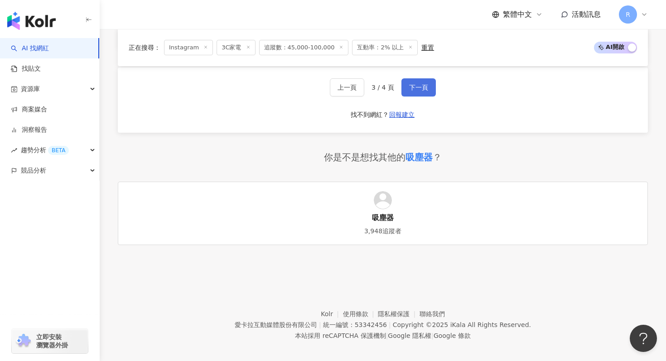
click at [427, 78] on button "下一頁" at bounding box center [418, 87] width 34 height 18
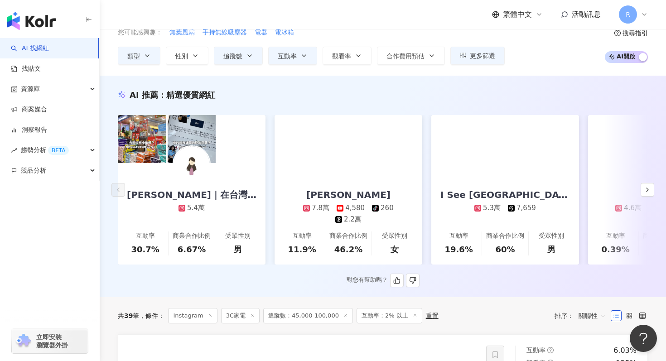
scroll to position [0, 0]
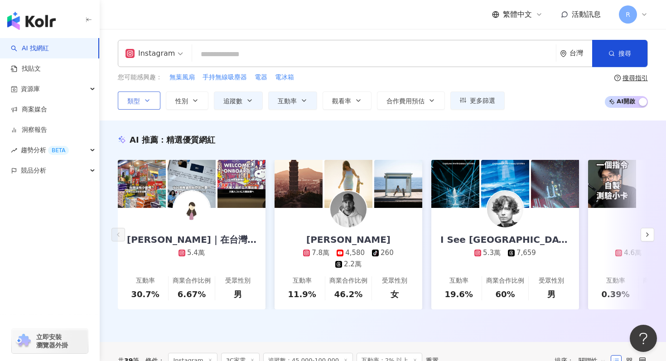
click at [148, 97] on icon "button" at bounding box center [147, 100] width 7 height 7
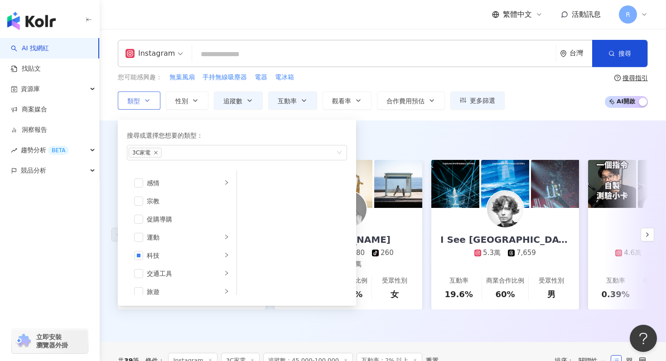
scroll to position [291, 0]
click at [171, 250] on div "科技" at bounding box center [184, 253] width 75 height 10
click at [253, 179] on span "button" at bounding box center [248, 181] width 9 height 9
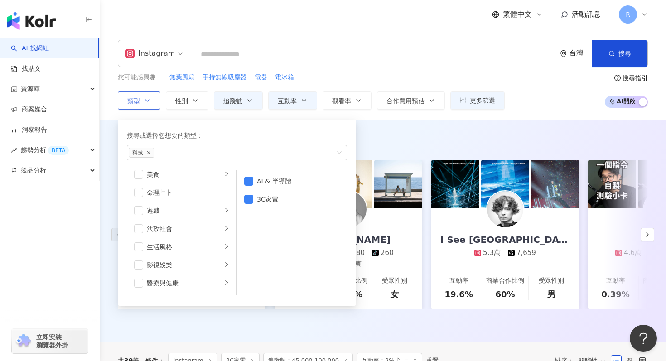
scroll to position [131, 0]
click at [207, 263] on div "影視娛樂" at bounding box center [184, 268] width 75 height 10
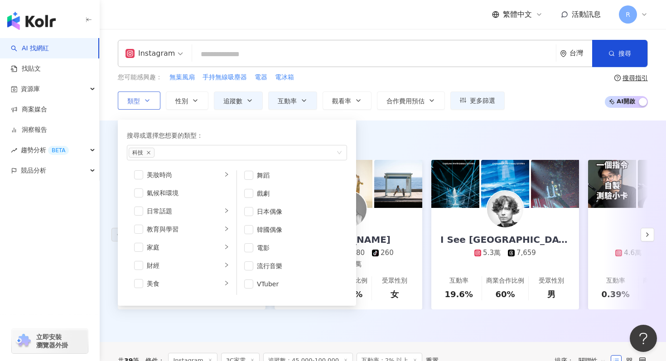
scroll to position [0, 0]
click at [395, 117] on div "Instagram 台灣 搜尋 customizedTag 網紅類型 科技 / 3C 家電 Retro Gadgets 家電 105,855 追蹤者 可易家電…" at bounding box center [383, 75] width 566 height 92
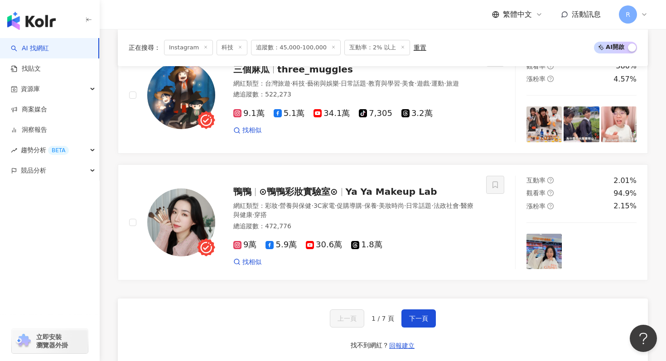
scroll to position [1614, 0]
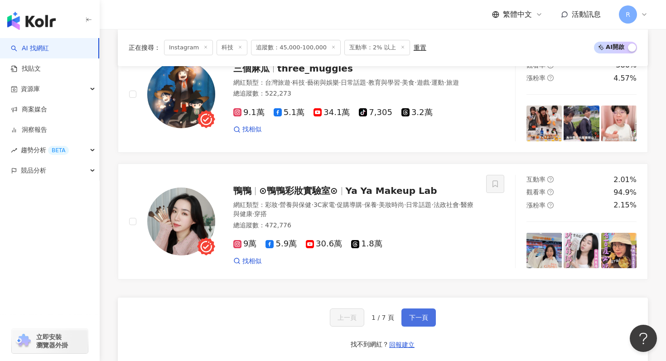
click at [421, 314] on span "下一頁" at bounding box center [418, 317] width 19 height 7
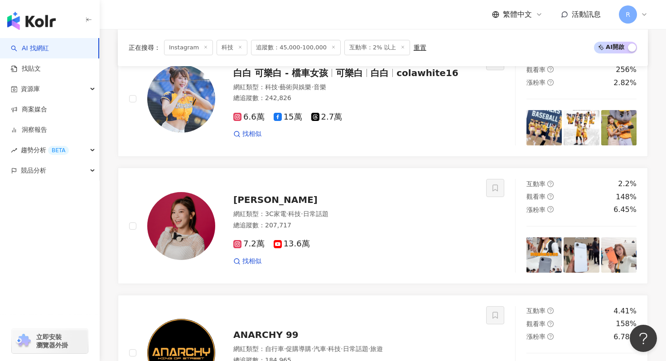
scroll to position [1100, 0]
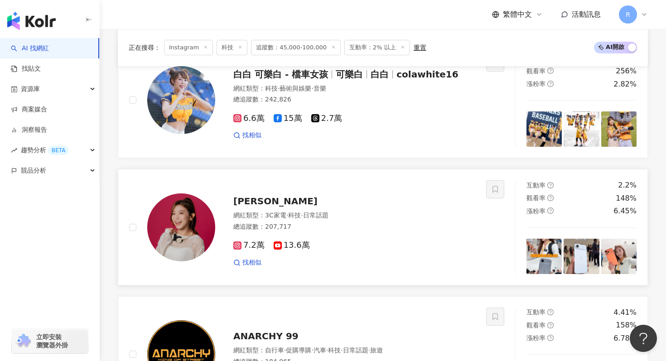
click at [245, 241] on span "7.2萬" at bounding box center [248, 246] width 31 height 10
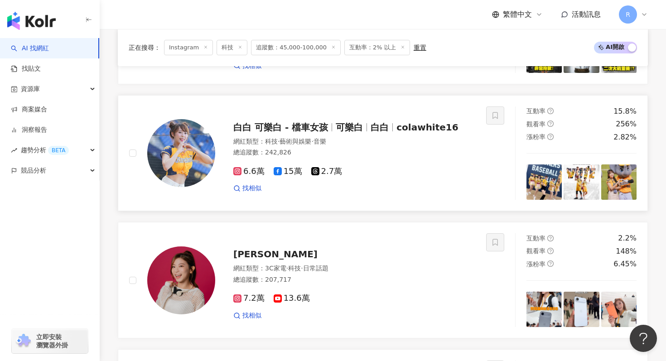
scroll to position [1611, 0]
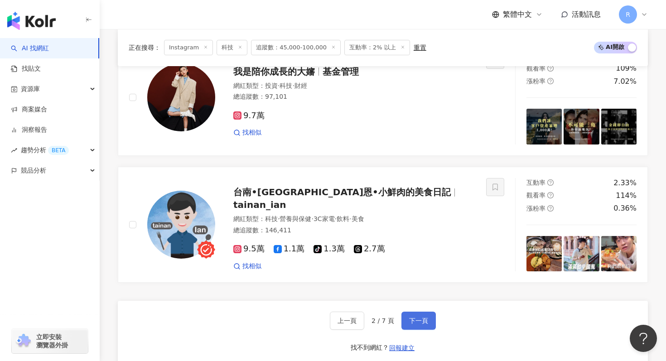
click at [413, 317] on button "下一頁" at bounding box center [418, 321] width 34 height 18
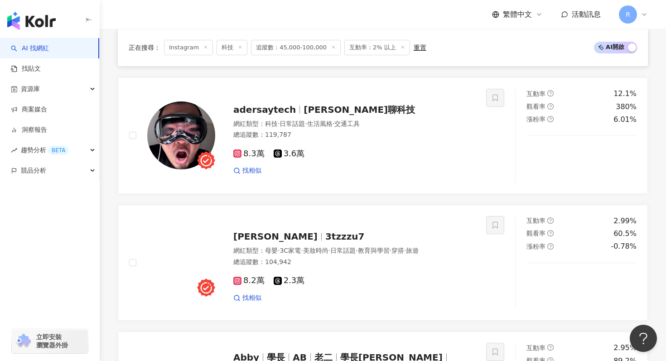
scroll to position [1191, 0]
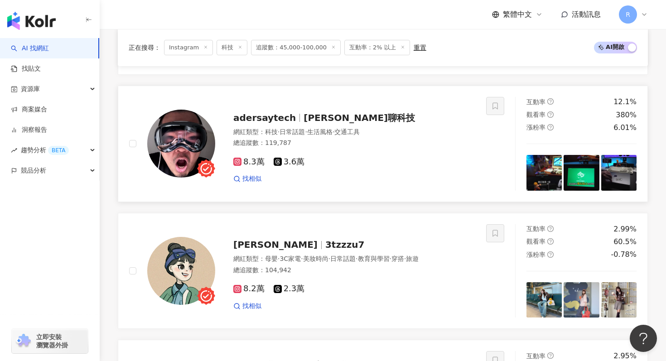
click at [256, 157] on span "8.3萬" at bounding box center [248, 162] width 31 height 10
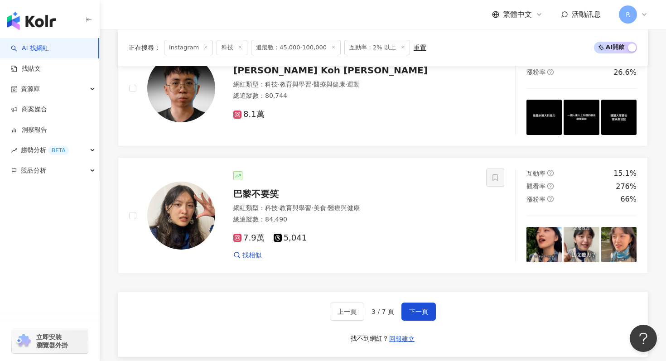
scroll to position [1844, 0]
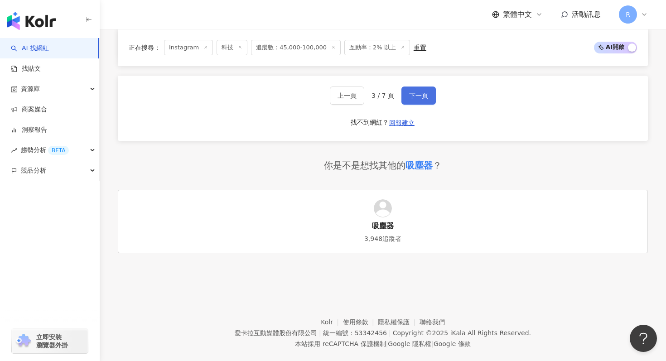
click at [409, 87] on button "下一頁" at bounding box center [418, 96] width 34 height 18
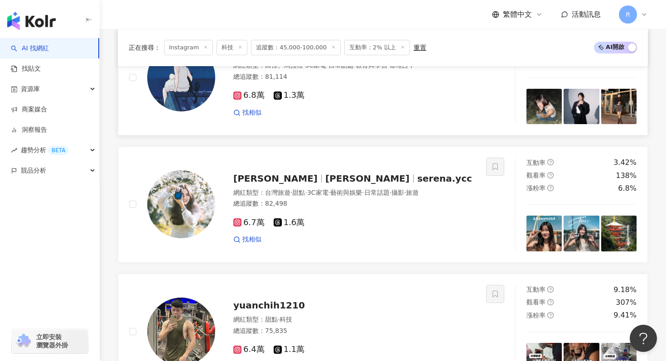
scroll to position [1063, 0]
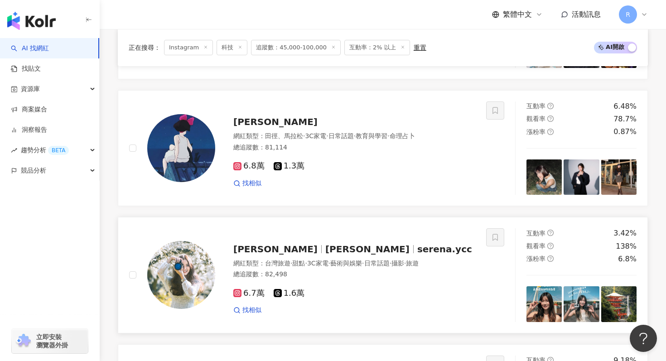
click at [244, 289] on span "6.7萬" at bounding box center [248, 294] width 31 height 10
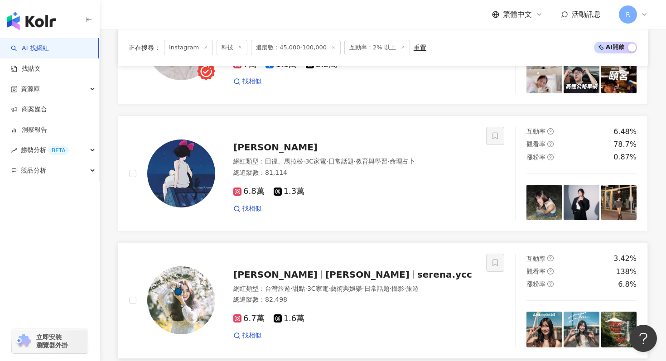
scroll to position [1052, 0]
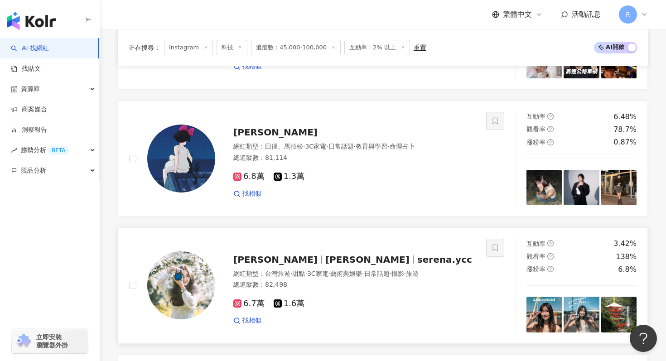
click at [238, 302] on icon at bounding box center [237, 304] width 5 height 5
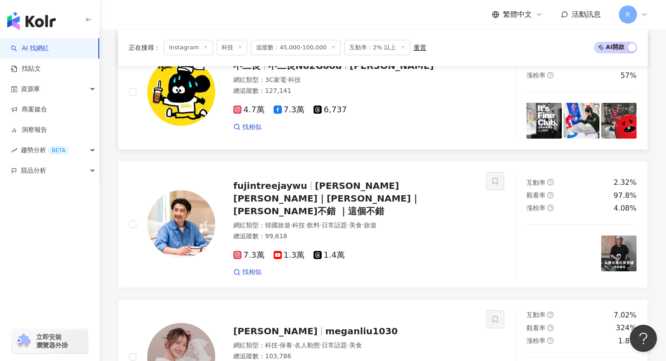
scroll to position [711, 0]
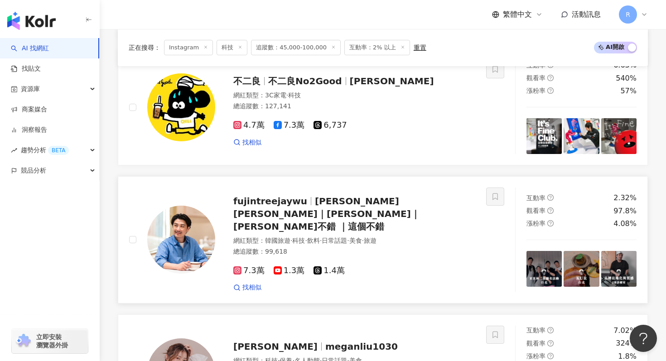
click at [205, 222] on img at bounding box center [181, 240] width 68 height 68
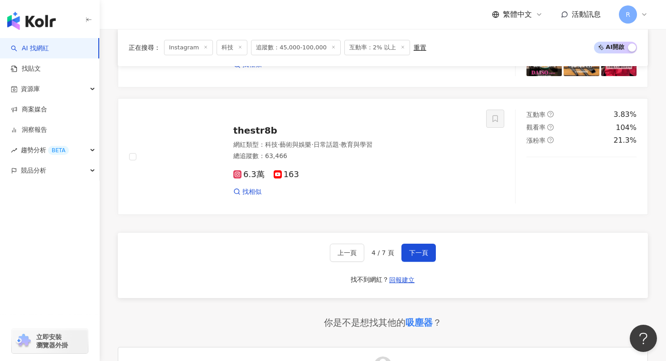
scroll to position [1780, 0]
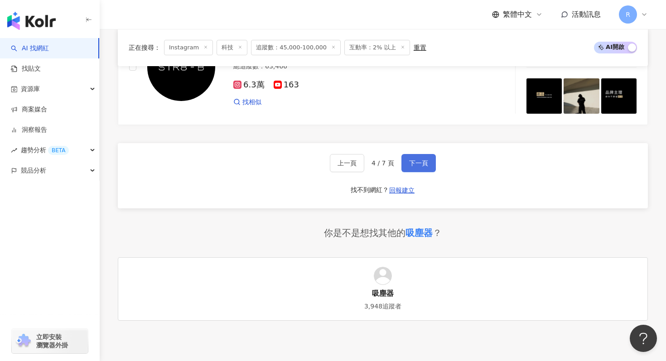
click at [417, 154] on button "下一頁" at bounding box center [418, 163] width 34 height 18
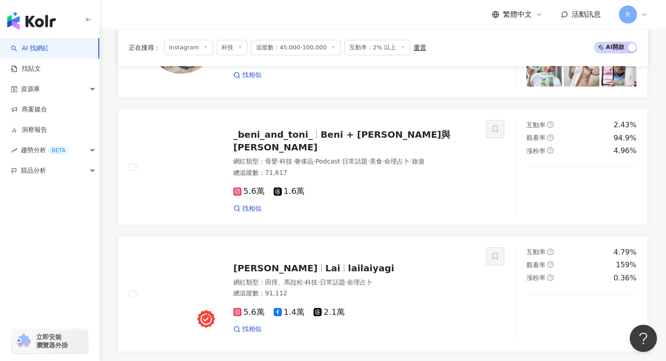
scroll to position [1840, 0]
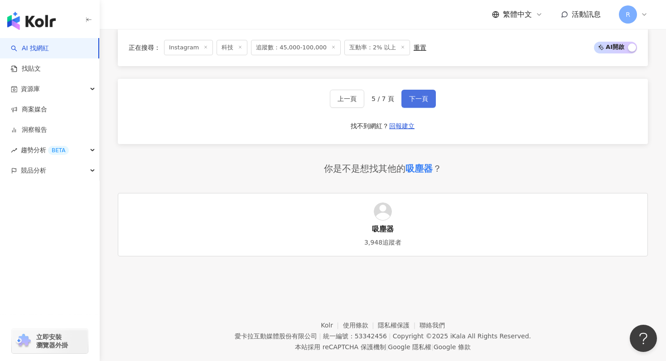
click at [404, 90] on button "下一頁" at bounding box center [418, 99] width 34 height 18
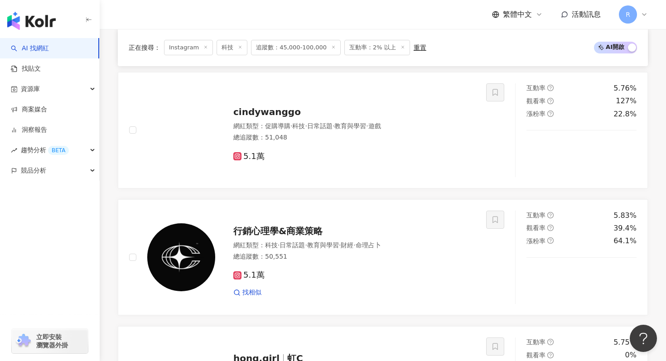
scroll to position [1311, 0]
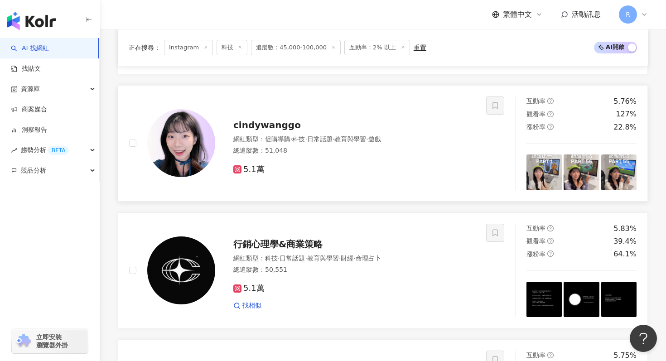
click at [254, 165] on span "5.1萬" at bounding box center [248, 170] width 31 height 10
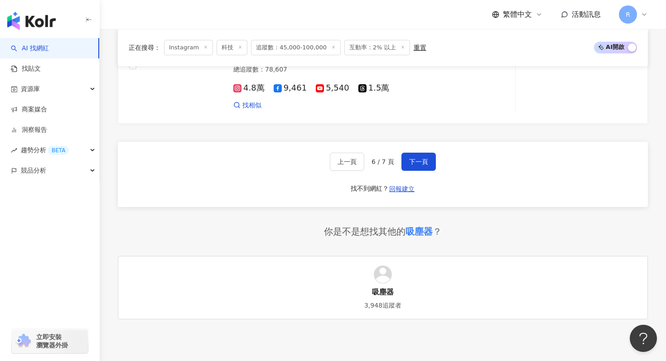
scroll to position [1840, 0]
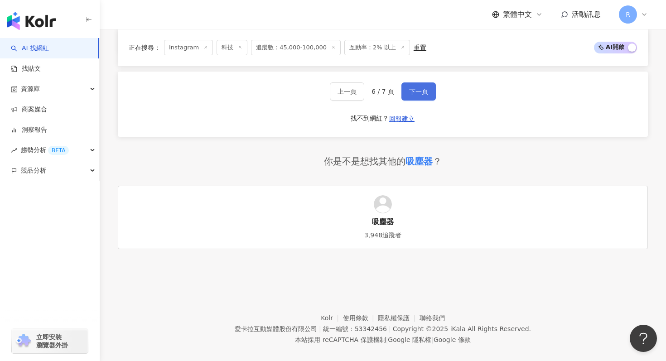
click at [430, 82] on button "下一頁" at bounding box center [418, 91] width 34 height 18
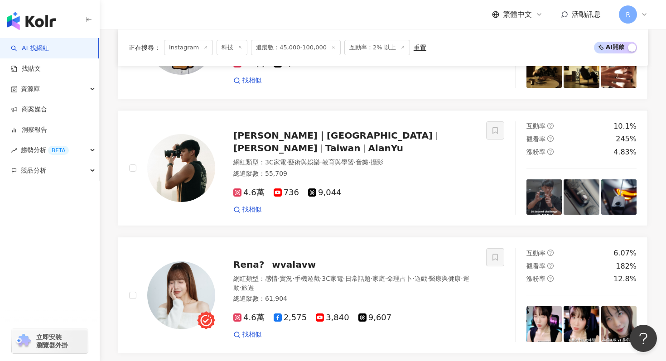
scroll to position [530, 0]
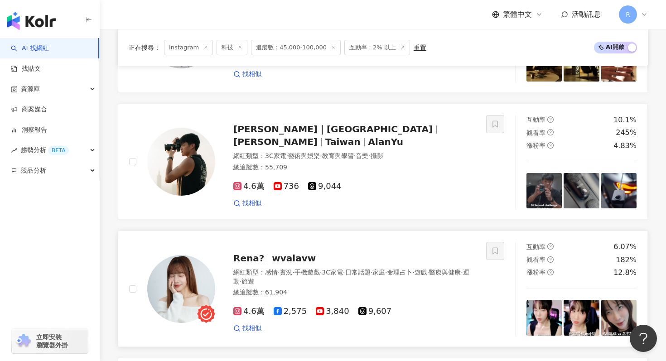
click at [255, 307] on span "4.6萬" at bounding box center [248, 312] width 31 height 10
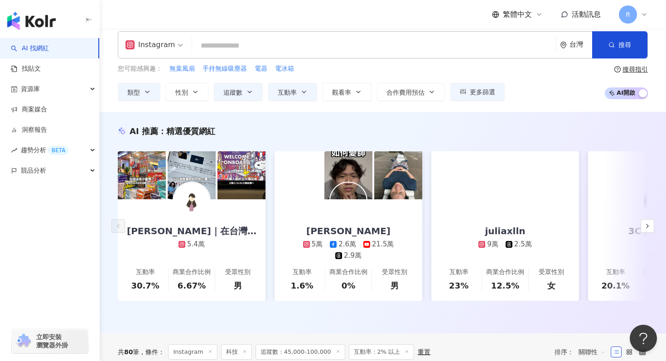
scroll to position [0, 0]
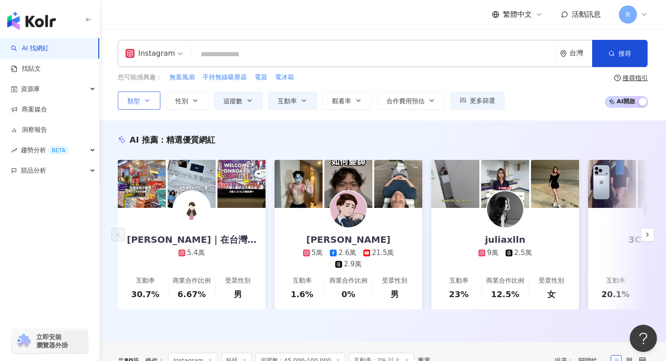
click at [153, 99] on button "類型" at bounding box center [139, 101] width 43 height 18
click at [153, 99] on button "類型 搜尋或選擇您想要的類型： 科技 藝術與娛樂 美妝時尚 氣候和環境 日常話題 教育與學習 家庭 財經 美食 命理占卜 遊戲 法政社會 生活風格 影視娛樂 …" at bounding box center [139, 101] width 43 height 18
click at [155, 102] on button "類型" at bounding box center [139, 101] width 43 height 18
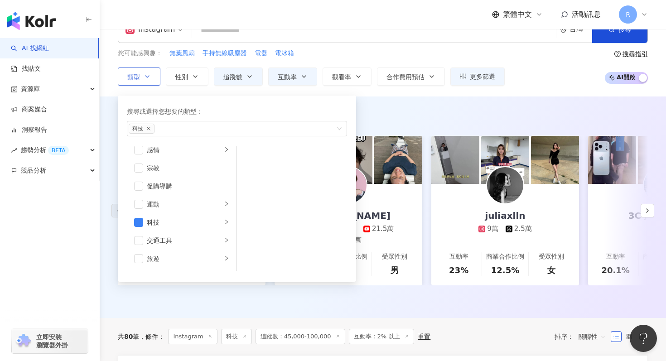
scroll to position [314, 0]
click at [150, 129] on icon "close" at bounding box center [149, 129] width 4 height 4
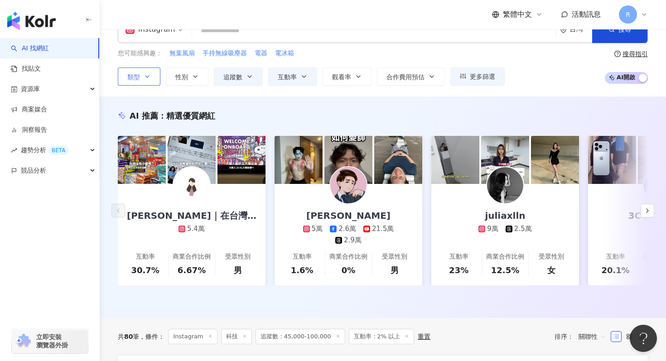
click at [396, 95] on div "Instagram 台灣 搜尋 customizedTag 網紅類型 科技 / 3C 家電 Retro Gadgets 家電 105,855 追蹤者 可易家電…" at bounding box center [383, 51] width 566 height 92
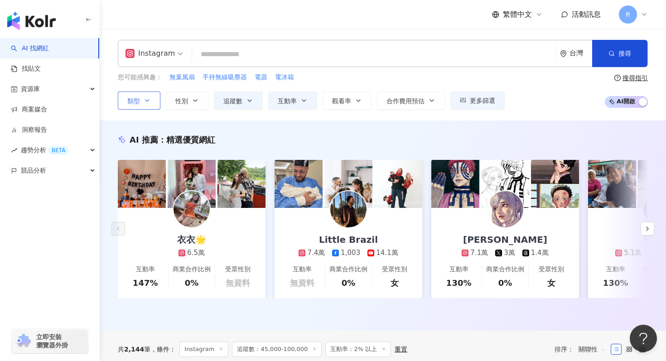
click at [288, 45] on div "Instagram 台灣 搜尋 customizedTag 網紅類型 科技 / 3C 家電 Retro Gadgets 家電 105,855 追蹤者 可易家電…" at bounding box center [383, 53] width 530 height 27
click at [288, 48] on input "search" at bounding box center [374, 54] width 357 height 17
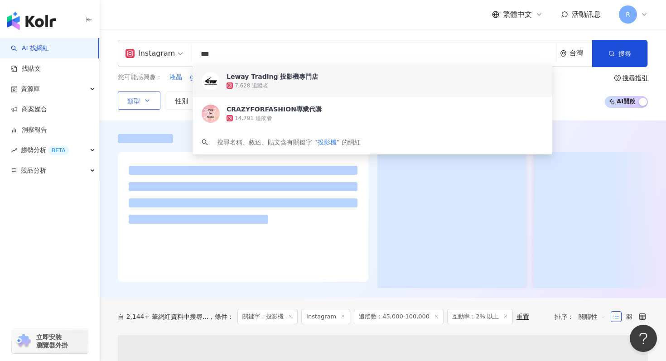
type input "***"
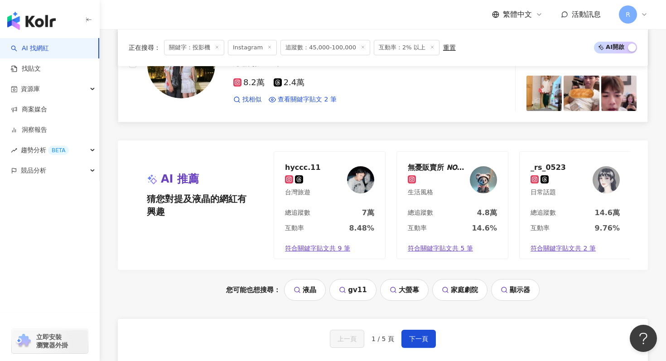
scroll to position [1780, 0]
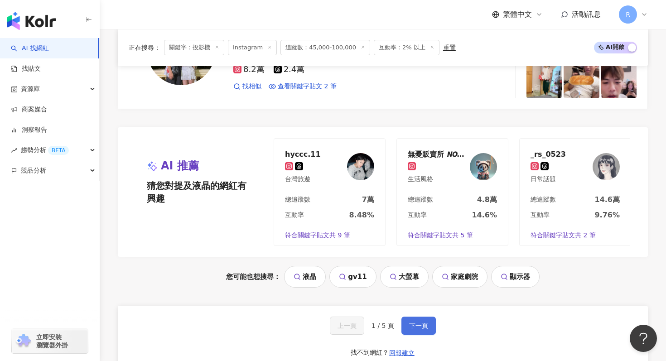
click at [412, 333] on button "下一頁" at bounding box center [418, 326] width 34 height 18
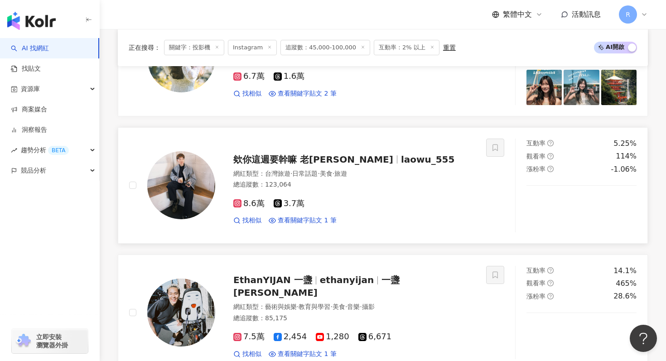
scroll to position [491, 0]
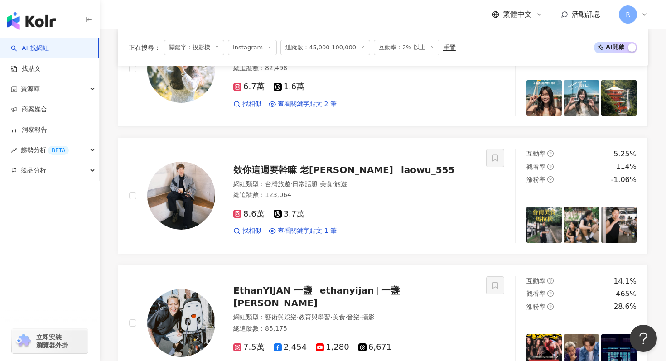
click at [217, 46] on icon at bounding box center [217, 47] width 5 height 5
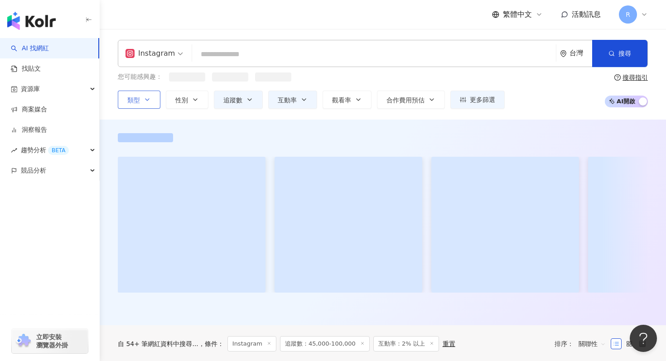
click at [241, 61] on input "search" at bounding box center [374, 54] width 357 height 17
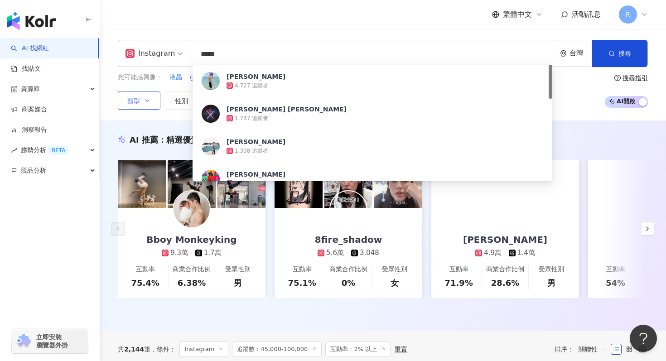
type input "***"
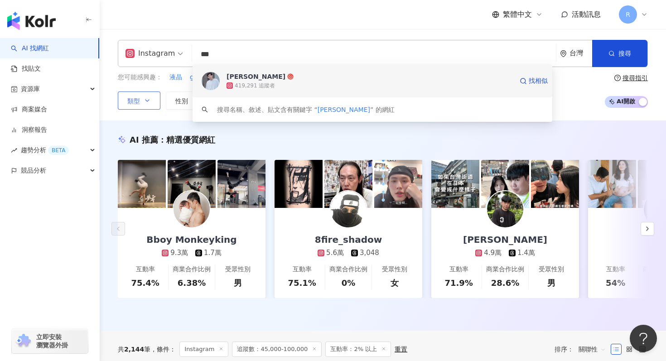
click at [284, 78] on span "[PERSON_NAME]" at bounding box center [370, 76] width 286 height 9
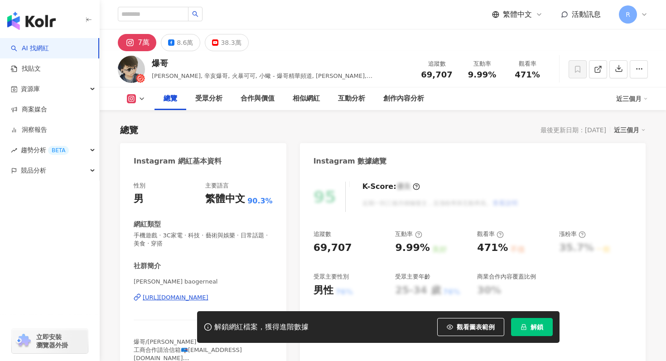
scroll to position [105, 0]
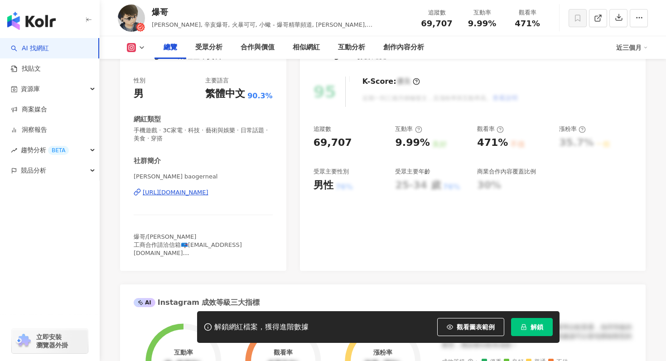
drag, startPoint x: 157, startPoint y: 175, endPoint x: 193, endPoint y: 175, distance: 36.2
click at [193, 176] on span "劉昶亨 | baogerneal" at bounding box center [203, 177] width 139 height 8
copy span "baogerneal"
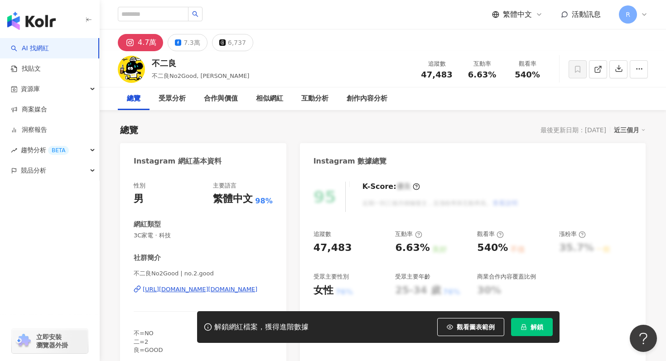
scroll to position [43, 0]
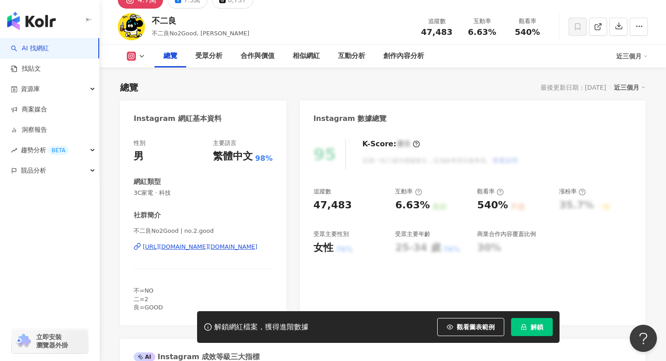
drag, startPoint x: 182, startPoint y: 233, endPoint x: 216, endPoint y: 233, distance: 34.0
click at [216, 233] on span "不二良No2Good | no.2.good" at bounding box center [203, 231] width 139 height 8
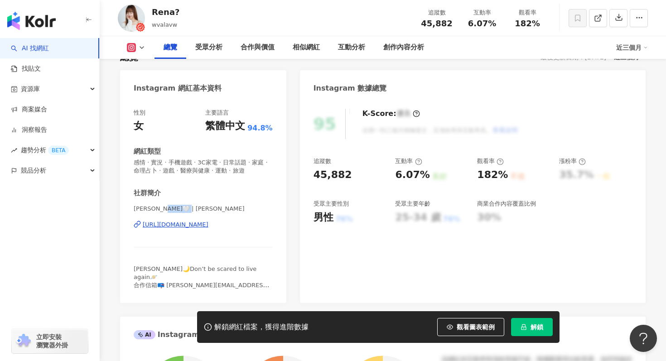
drag, startPoint x: 159, startPoint y: 208, endPoint x: 185, endPoint y: 208, distance: 25.8
click at [185, 208] on span "[PERSON_NAME]🤍 | [PERSON_NAME]" at bounding box center [203, 209] width 139 height 8
copy span "valavw"
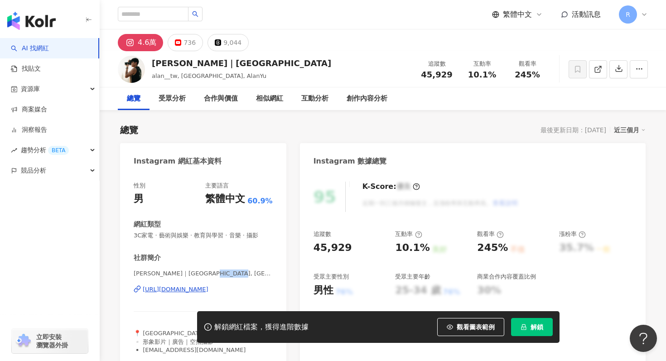
drag, startPoint x: 195, startPoint y: 273, endPoint x: 233, endPoint y: 274, distance: 38.1
click at [233, 274] on span "Alan｜Taipei, Taiwan | alan__tw" at bounding box center [203, 274] width 139 height 8
copy span "alan__tw"
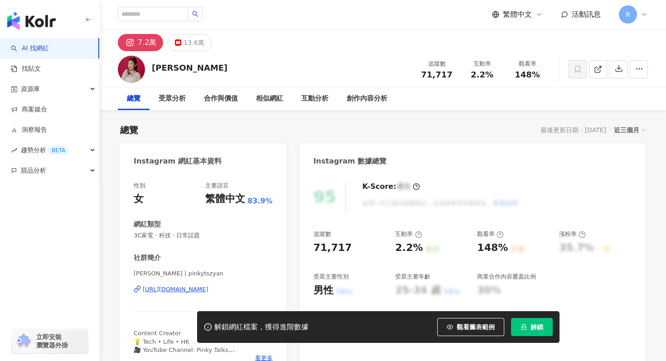
scroll to position [34, 0]
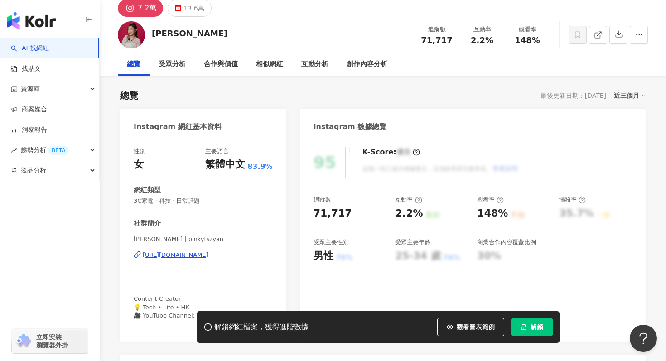
drag, startPoint x: 166, startPoint y: 237, endPoint x: 214, endPoint y: 238, distance: 47.6
click at [214, 237] on span "Pinky Lee | pinkytszyan" at bounding box center [203, 239] width 139 height 8
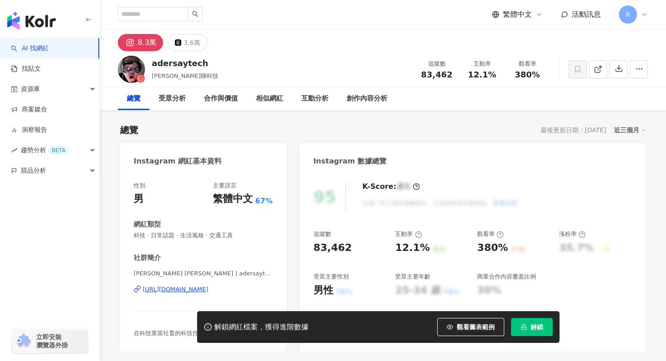
scroll to position [95, 0]
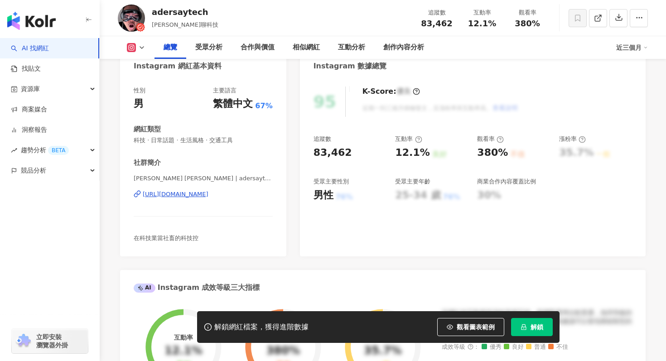
drag, startPoint x: 176, startPoint y: 178, endPoint x: 199, endPoint y: 178, distance: 23.1
click at [199, 178] on span "[PERSON_NAME] [PERSON_NAME] | adersaytech" at bounding box center [203, 178] width 139 height 8
copy span "adersaytech"
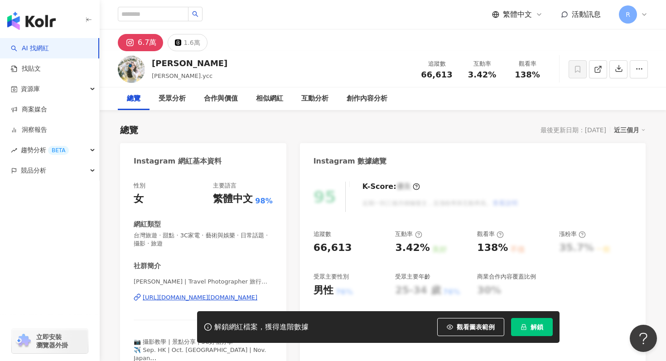
click at [134, 279] on span "Serena | Travel Photographer 旅行攝影 | serena.ycc" at bounding box center [203, 282] width 139 height 8
drag, startPoint x: 126, startPoint y: 297, endPoint x: 261, endPoint y: 298, distance: 134.6
click at [261, 298] on div "性別 女 主要語言 繁體中文 98% 網紅類型 台灣旅遊 · 甜點 · 3C家電 · 藝術與娛樂 · 日常話題 · 攝影 · 旅遊 社群簡介 Serena |…" at bounding box center [203, 274] width 166 height 203
copy div "https://www.instagram.com/serena.ycc/"
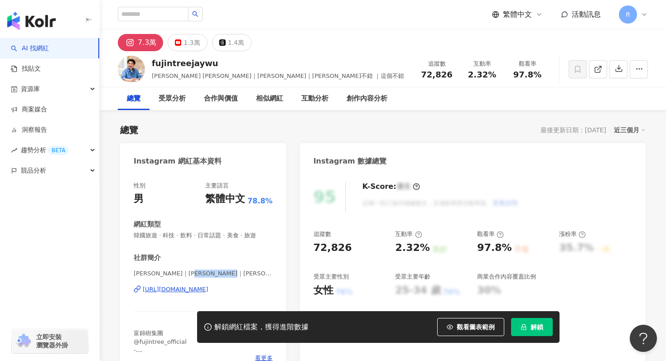
drag, startPoint x: 210, startPoint y: 272, endPoint x: 251, endPoint y: 274, distance: 41.3
click at [251, 275] on span "JAYWU｜吳羽傑｜J哥不錯 ｜JAYWUISGOOD | fujintreejaywu" at bounding box center [203, 274] width 139 height 8
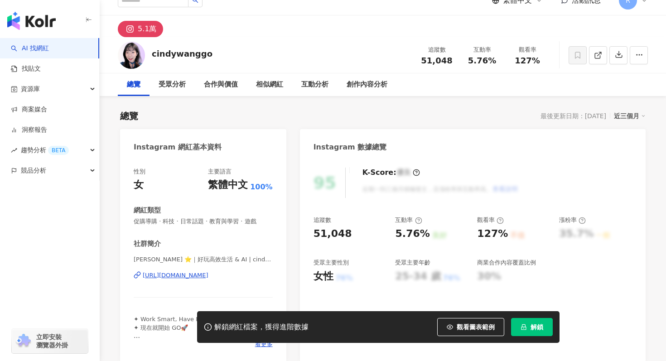
scroll to position [125, 0]
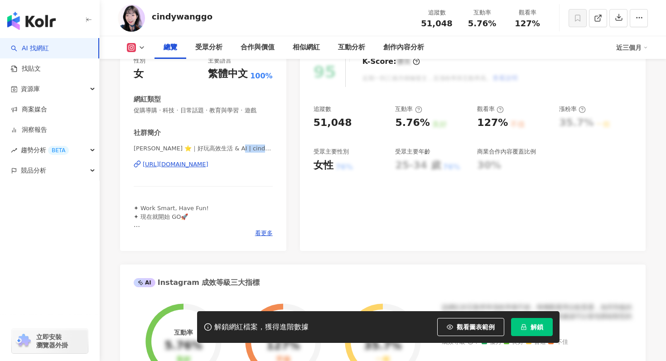
drag, startPoint x: 238, startPoint y: 147, endPoint x: 275, endPoint y: 147, distance: 37.2
click at [275, 147] on div "性別 女 主要語言 繁體中文 100% 網紅類型 促購導購 · 科技 · 日常話題 · 教育與學習 · 遊戲 社群簡介 [PERSON_NAME] ⭐️｜好玩…" at bounding box center [203, 149] width 166 height 203
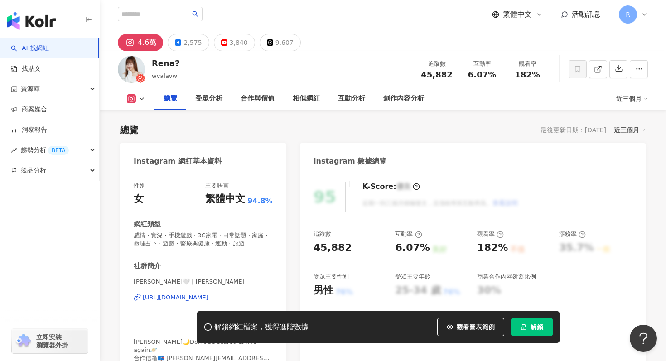
scroll to position [83, 0]
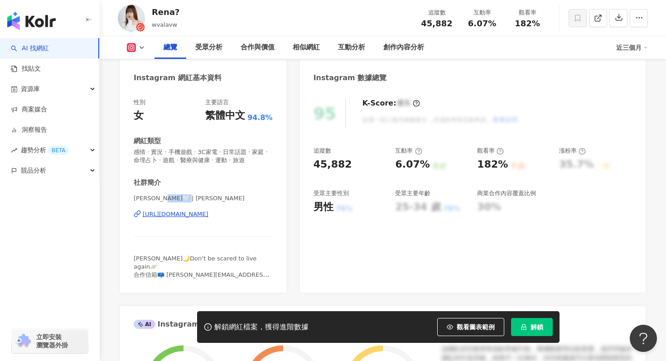
drag, startPoint x: 159, startPoint y: 202, endPoint x: 184, endPoint y: 200, distance: 25.0
click at [184, 200] on span "Rena🤍 | wvalavw" at bounding box center [203, 198] width 139 height 8
copy span "valavw"
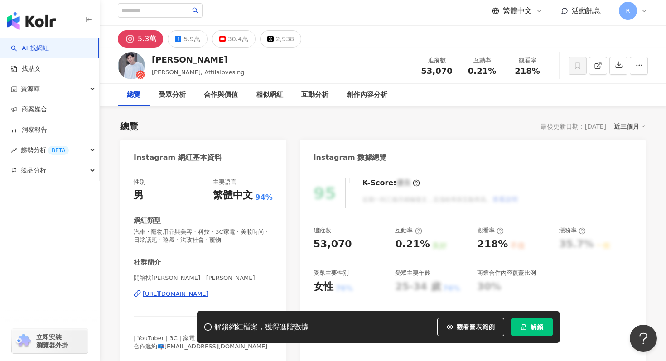
scroll to position [2, 0]
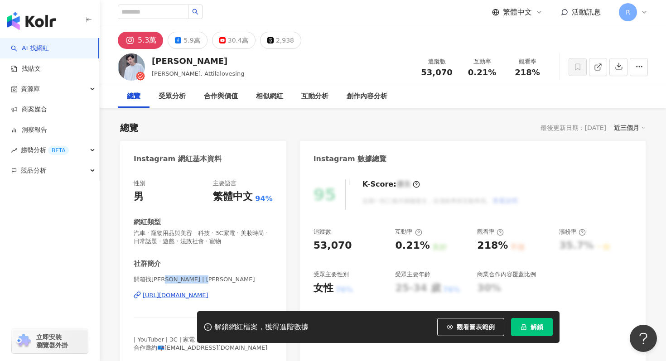
drag, startPoint x: 167, startPoint y: 280, endPoint x: 202, endPoint y: 279, distance: 34.4
click at [202, 280] on span "開箱找[PERSON_NAME] | [PERSON_NAME]" at bounding box center [203, 279] width 139 height 8
copy span "attila_hsieh"
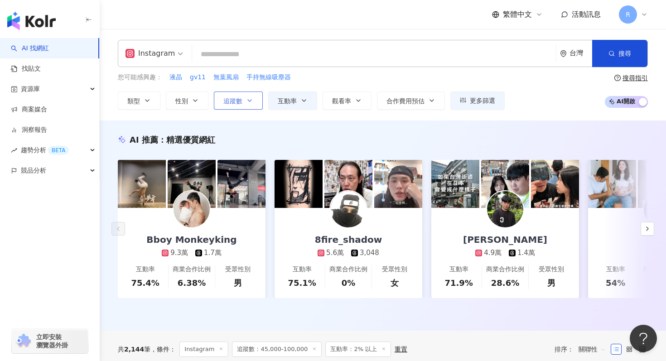
click at [233, 94] on button "追蹤數" at bounding box center [238, 101] width 49 height 18
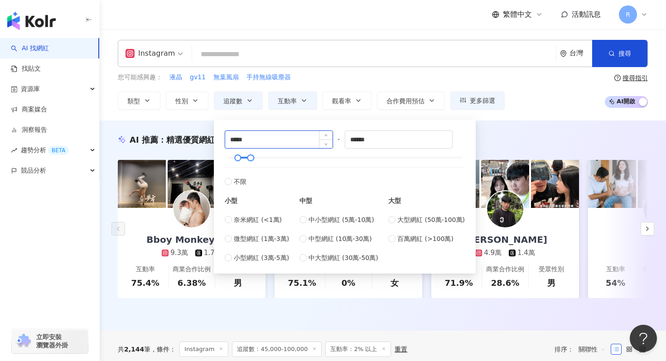
click at [270, 141] on input "*****" at bounding box center [278, 139] width 107 height 17
type input "*****"
click at [411, 130] on div "******" at bounding box center [399, 139] width 108 height 18
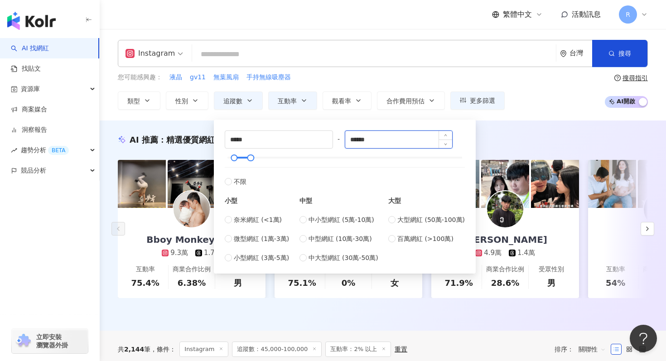
click at [411, 132] on input "******" at bounding box center [398, 139] width 107 height 17
type input "*****"
click at [562, 144] on div "AI 推薦 ： 精選優質網紅" at bounding box center [383, 139] width 530 height 11
